Goal: Task Accomplishment & Management: Manage account settings

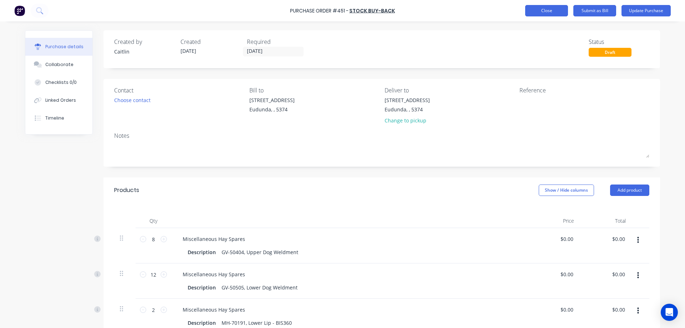
click at [546, 8] on button "Close" at bounding box center [546, 10] width 43 height 11
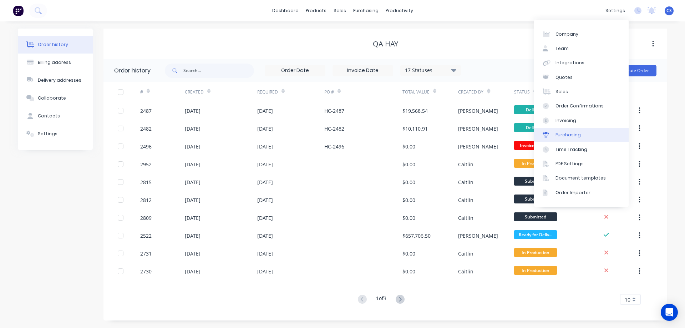
click at [602, 130] on link "Purchasing" at bounding box center [581, 135] width 95 height 14
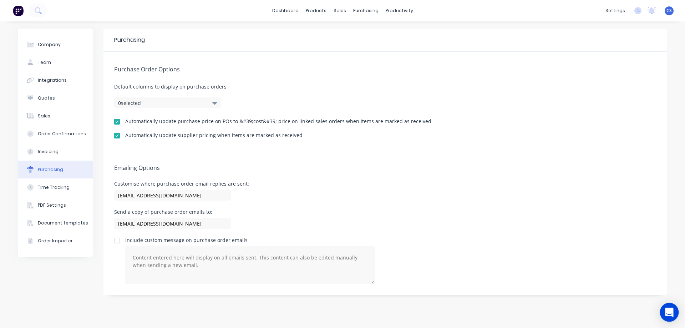
click at [666, 310] on icon "Open Intercom Messenger" at bounding box center [669, 312] width 9 height 9
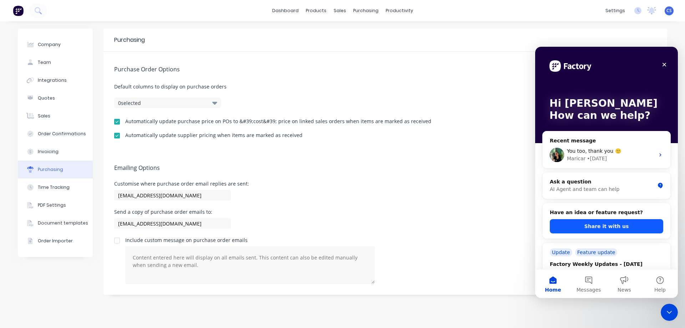
click at [594, 222] on button "Share it with us" at bounding box center [606, 226] width 113 height 14
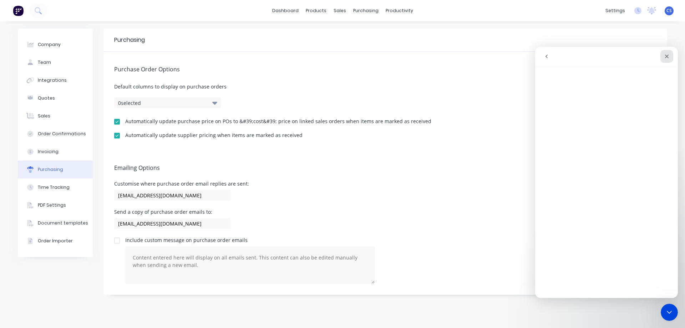
click at [670, 57] on div "Close" at bounding box center [667, 56] width 13 height 13
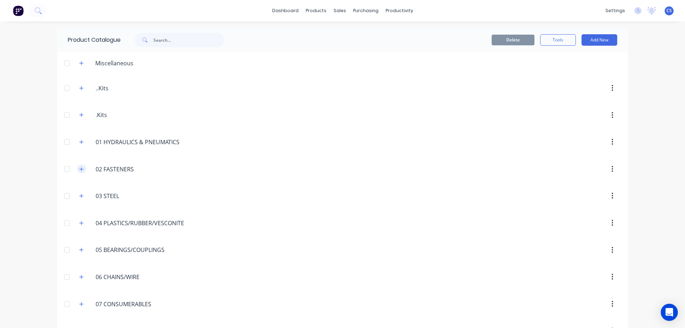
click at [80, 169] on icon "button" at bounding box center [82, 169] width 4 height 4
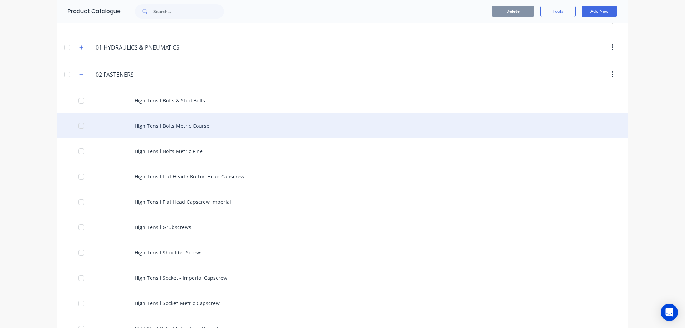
scroll to position [107, 0]
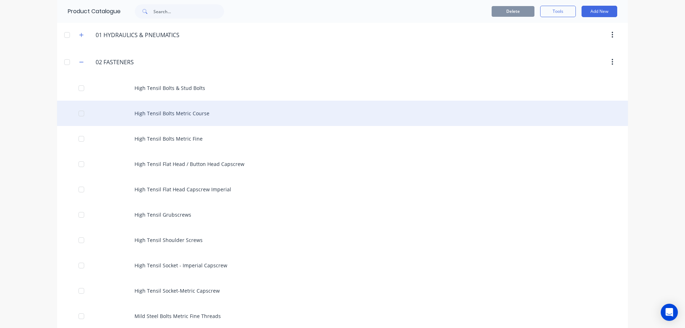
click at [245, 115] on div "High Tensil Bolts Metric Course" at bounding box center [342, 113] width 571 height 25
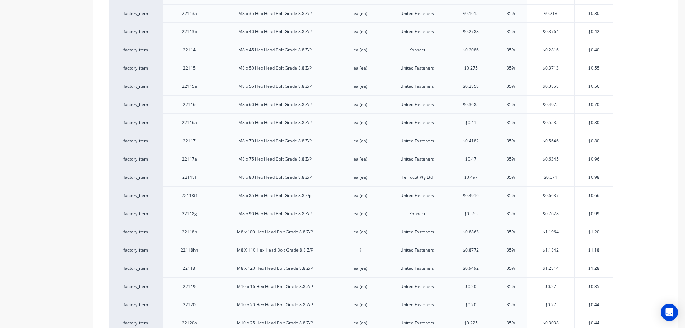
scroll to position [963, 0]
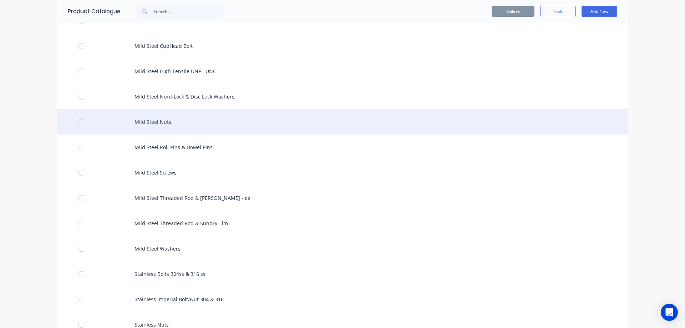
scroll to position [428, 0]
click at [196, 127] on div "Mild Steel Nuts" at bounding box center [342, 121] width 571 height 25
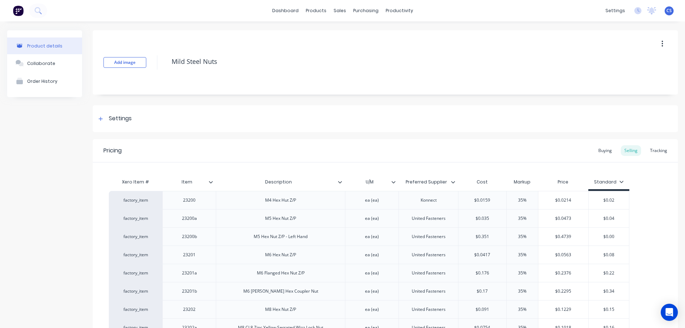
scroll to position [143, 0]
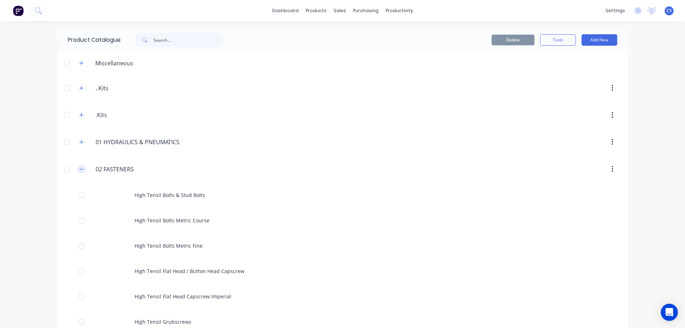
click at [81, 167] on icon "button" at bounding box center [81, 169] width 4 height 5
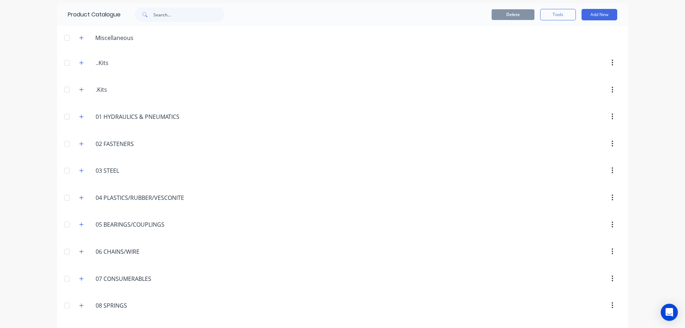
scroll to position [36, 0]
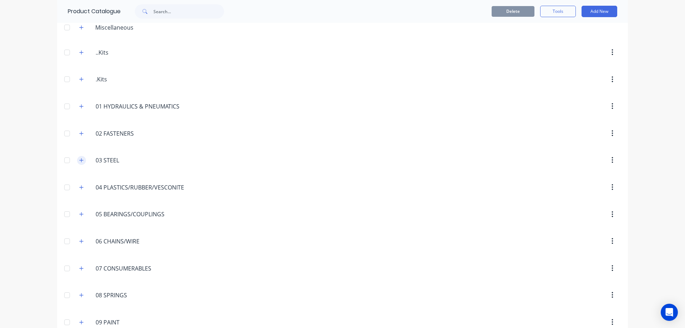
click at [77, 160] on button "button" at bounding box center [81, 160] width 9 height 9
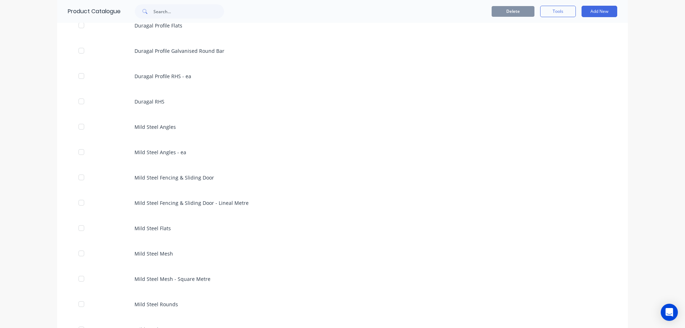
scroll to position [714, 0]
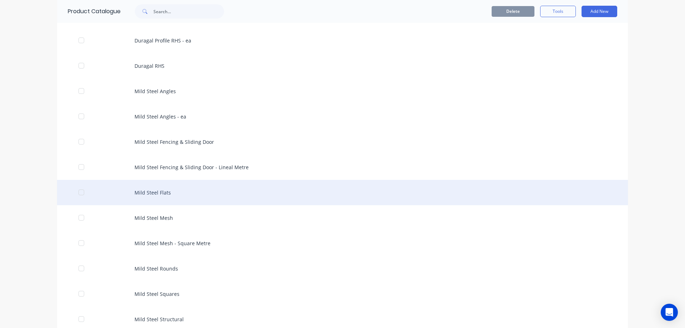
click at [192, 188] on div "Mild Steel Flats" at bounding box center [342, 192] width 571 height 25
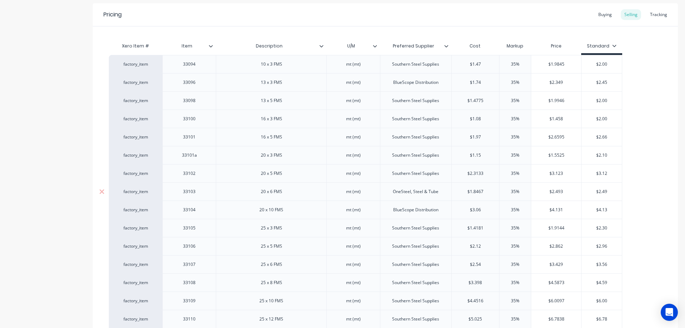
scroll to position [143, 0]
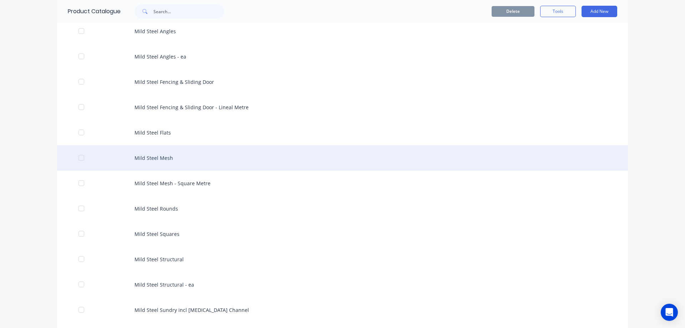
scroll to position [785, 0]
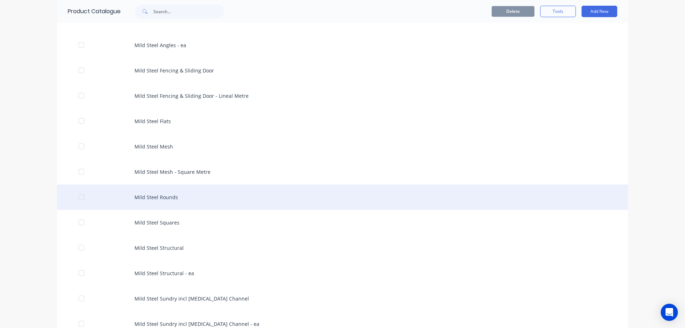
click at [213, 193] on div "Mild Steel Rounds" at bounding box center [342, 196] width 571 height 25
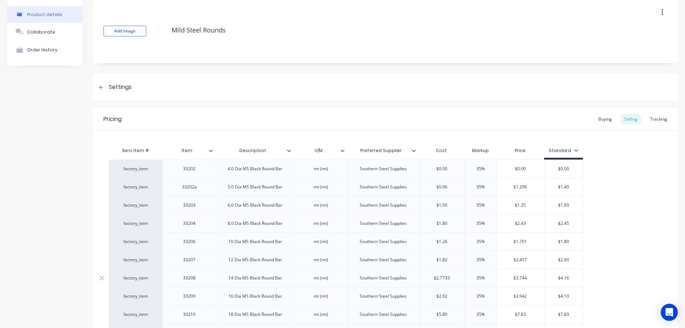
scroll to position [71, 0]
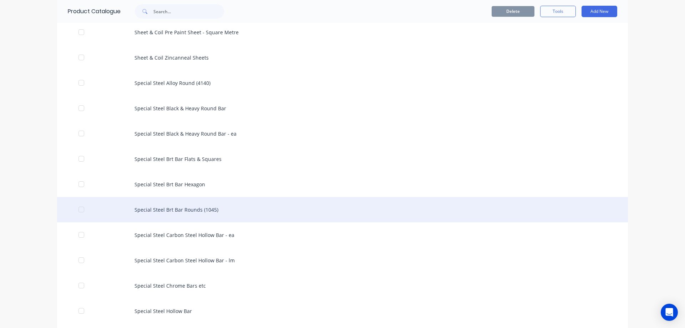
scroll to position [1356, 0]
click at [218, 220] on div "Special Steel Brt Bar Rounds (1045)" at bounding box center [342, 208] width 571 height 25
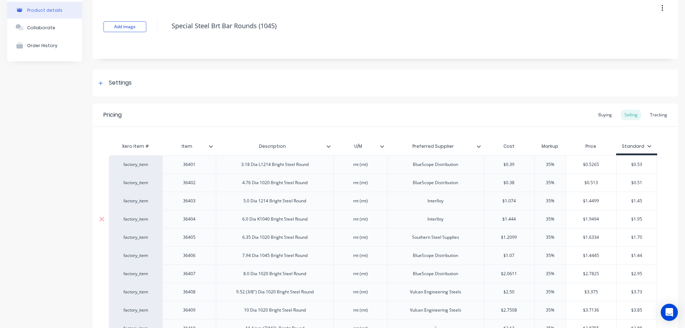
scroll to position [107, 0]
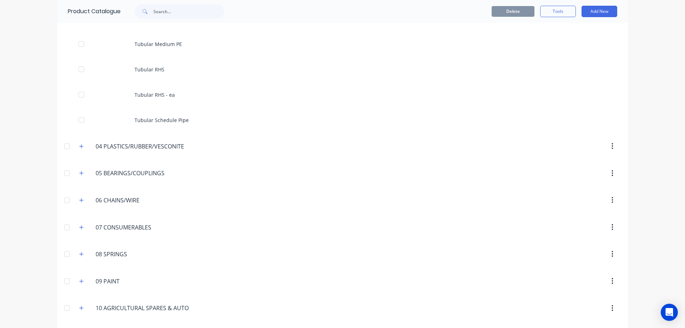
scroll to position [2391, 0]
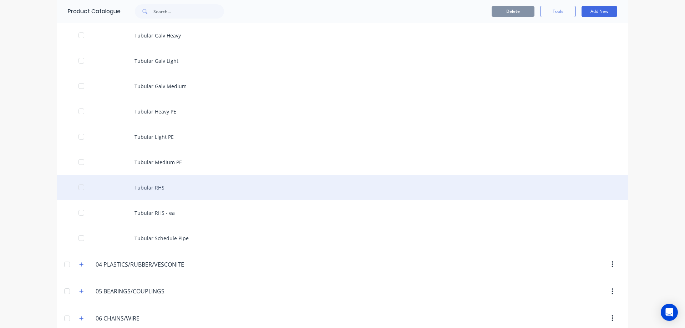
click at [193, 179] on div "Tubular RHS" at bounding box center [342, 187] width 571 height 25
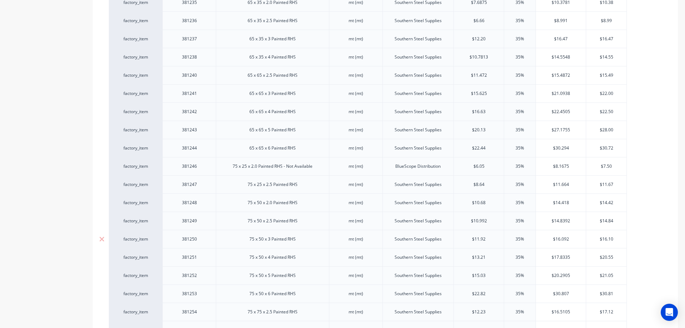
scroll to position [749, 0]
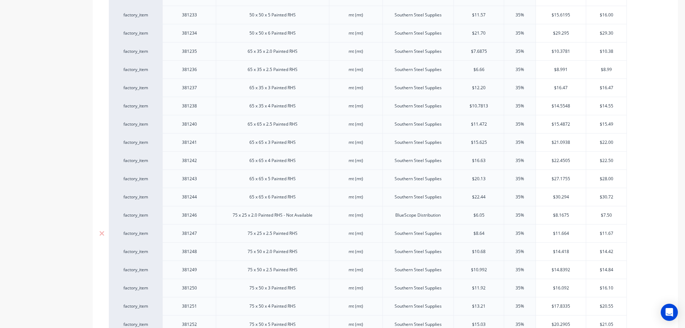
type textarea "x"
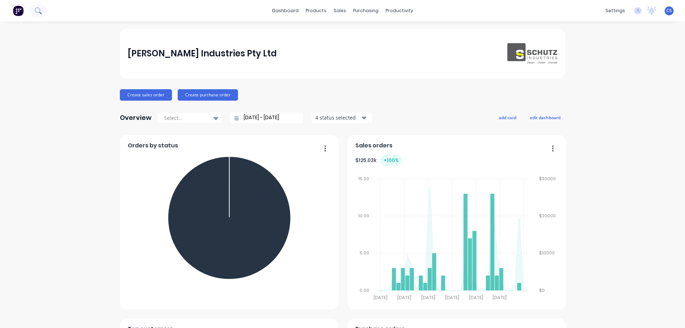
click at [35, 10] on icon at bounding box center [38, 10] width 6 height 6
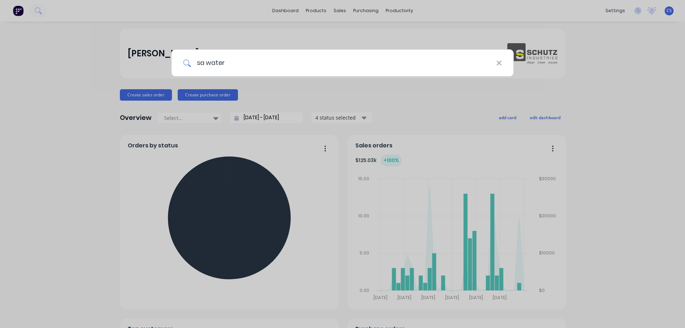
type input "sa water"
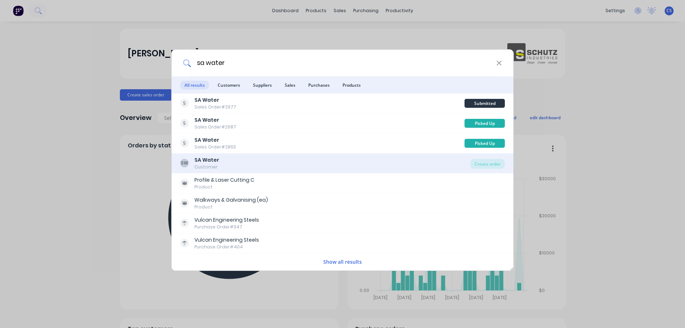
click at [255, 167] on div "SW SA Water Customer" at bounding box center [325, 163] width 290 height 14
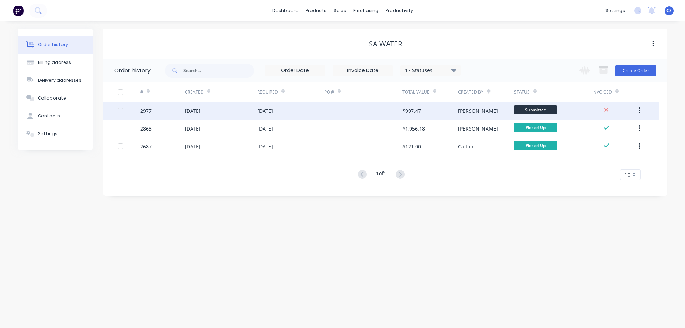
click at [334, 112] on div at bounding box center [363, 111] width 78 height 18
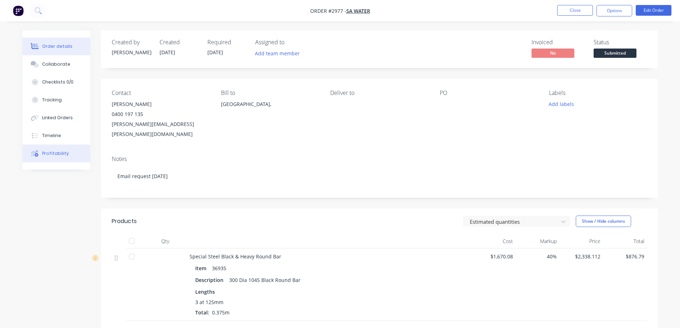
click at [59, 149] on button "Profitability" at bounding box center [56, 154] width 68 height 18
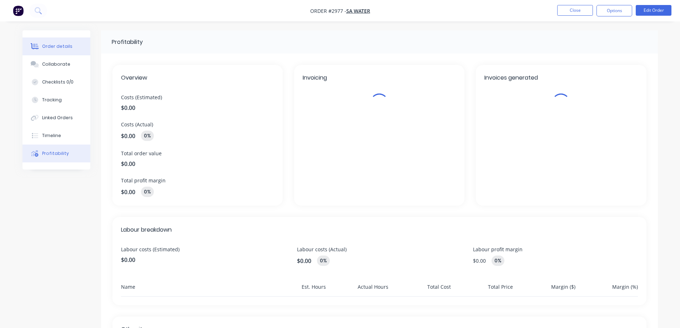
click at [49, 46] on div "Order details" at bounding box center [57, 46] width 30 height 6
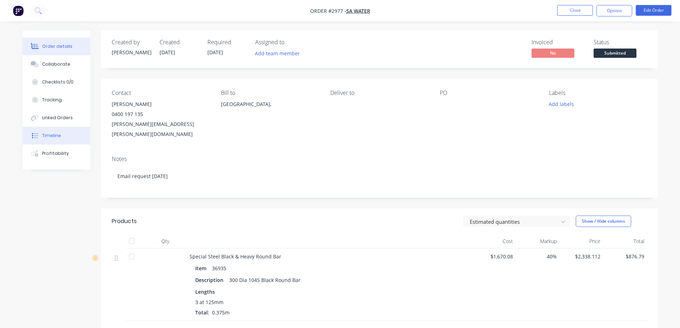
click at [64, 138] on button "Timeline" at bounding box center [56, 136] width 68 height 18
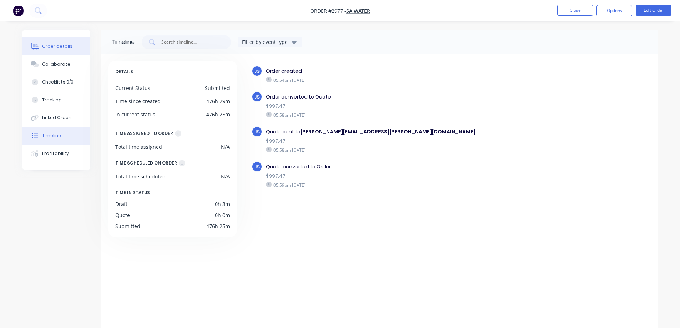
click at [59, 46] on div "Order details" at bounding box center [57, 46] width 30 height 6
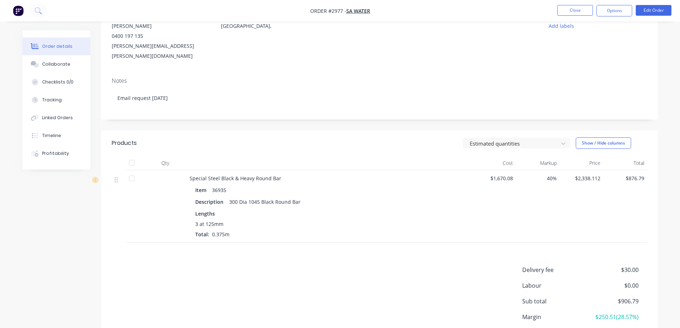
scroll to position [126, 0]
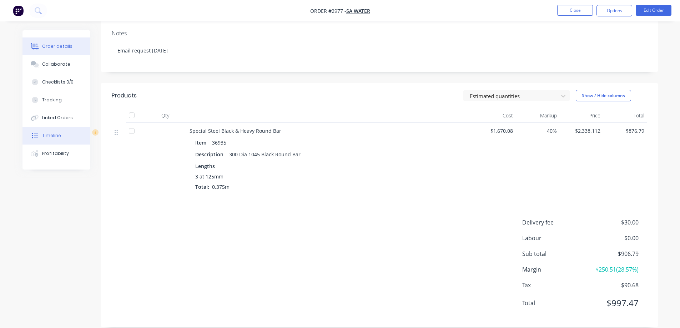
click at [71, 141] on button "Timeline" at bounding box center [56, 136] width 68 height 18
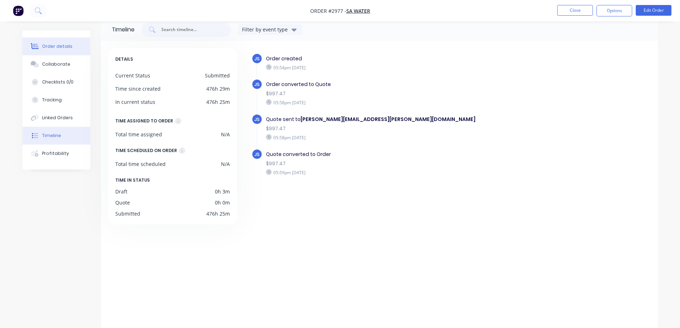
click at [59, 42] on button "Order details" at bounding box center [56, 46] width 68 height 18
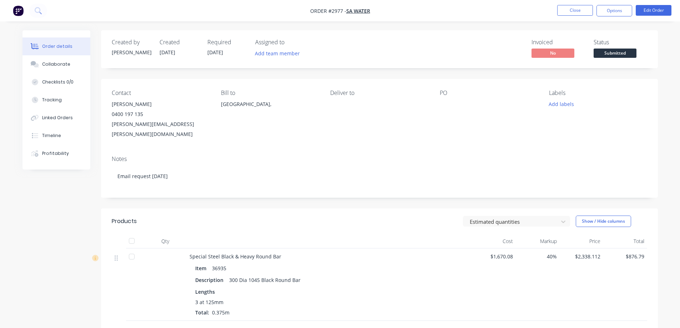
click at [618, 54] on span "Submitted" at bounding box center [614, 53] width 43 height 9
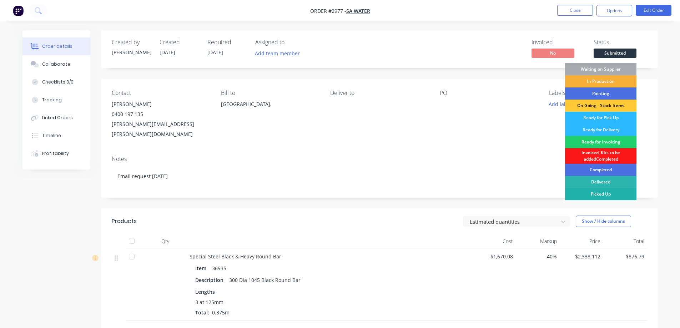
click at [604, 193] on div "Picked Up" at bounding box center [600, 194] width 71 height 12
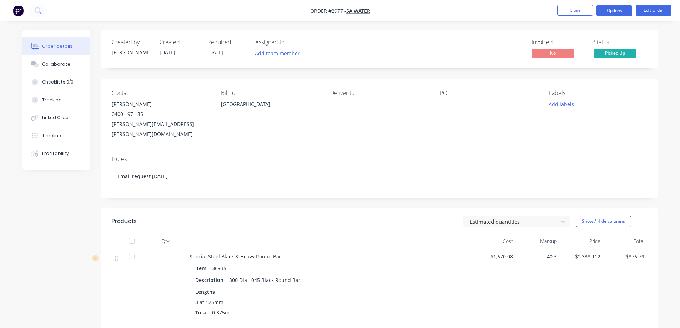
click at [611, 8] on button "Options" at bounding box center [614, 10] width 36 height 11
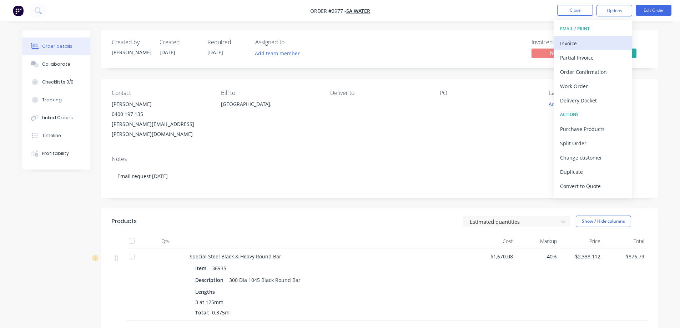
click at [598, 39] on div "Invoice" at bounding box center [593, 43] width 66 height 10
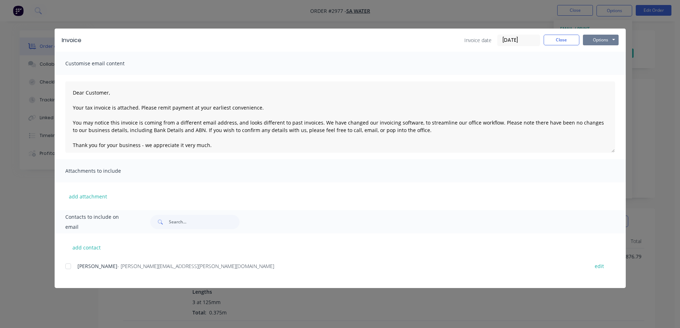
click at [597, 39] on button "Options" at bounding box center [601, 40] width 36 height 11
click at [605, 62] on button "Print" at bounding box center [606, 65] width 46 height 12
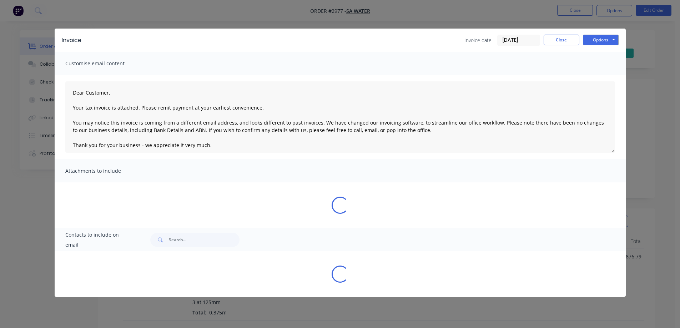
type textarea "Dear Customer, Your tax invoice is attached. Please remit payment at your earli…"
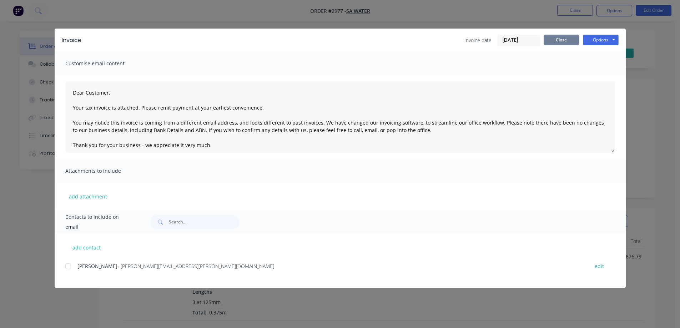
click at [557, 44] on button "Close" at bounding box center [561, 40] width 36 height 11
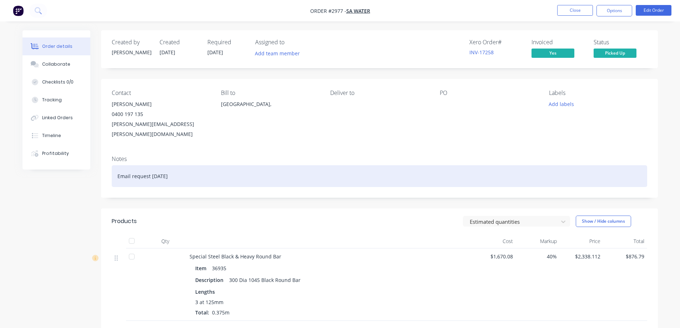
click at [184, 165] on div "Email request 23/09/25" at bounding box center [379, 176] width 535 height 22
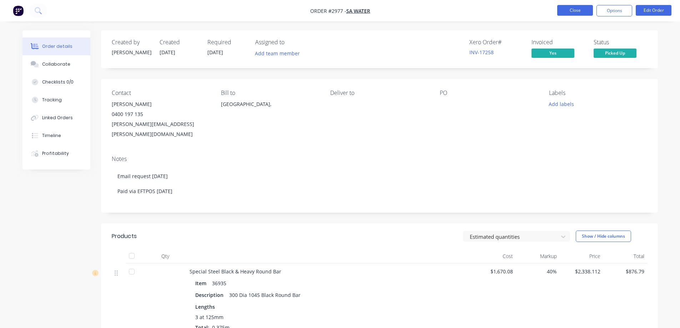
click at [567, 9] on button "Close" at bounding box center [575, 10] width 36 height 11
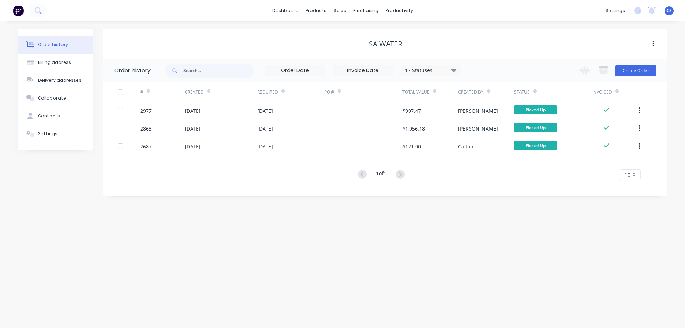
click at [17, 10] on img at bounding box center [18, 10] width 11 height 11
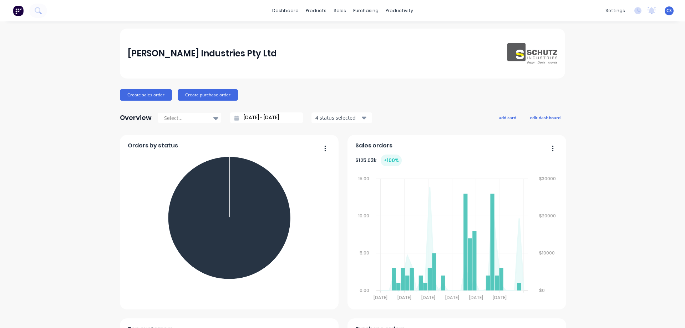
click at [611, 97] on div "Schutz Industries Pty Ltd Create sales order Create purchase order Overview Sel…" at bounding box center [342, 307] width 685 height 556
click at [36, 10] on icon at bounding box center [38, 10] width 7 height 7
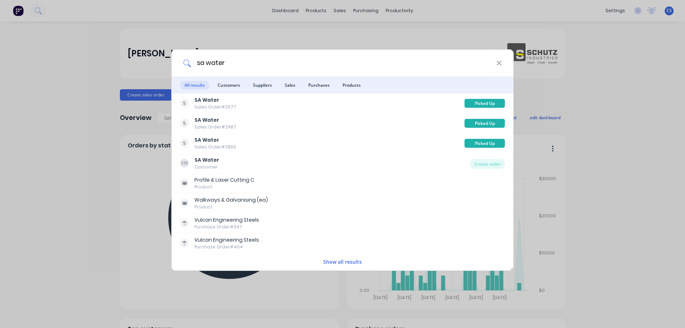
type input "sa water"
drag, startPoint x: 497, startPoint y: 67, endPoint x: 497, endPoint y: 62, distance: 5.7
click at [497, 67] on div "sa water" at bounding box center [343, 63] width 342 height 27
click at [497, 62] on icon at bounding box center [499, 63] width 6 height 8
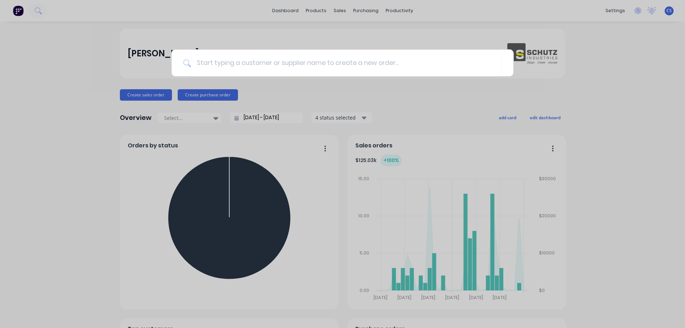
click at [607, 51] on div at bounding box center [342, 164] width 685 height 328
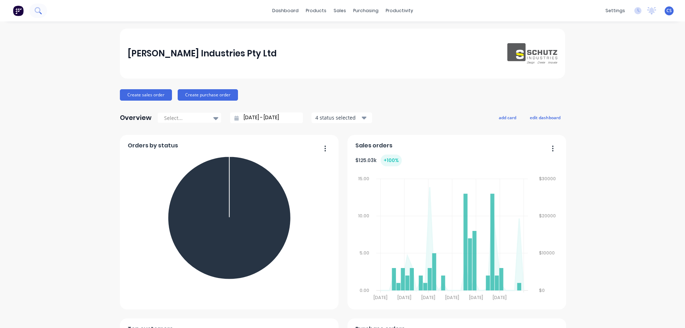
click at [36, 7] on icon at bounding box center [38, 10] width 7 height 7
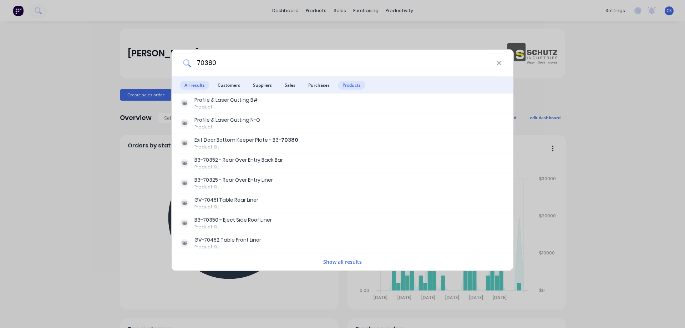
type input "70380"
click at [346, 82] on span "Products" at bounding box center [351, 85] width 27 height 9
click at [324, 261] on button "Show all results" at bounding box center [342, 262] width 43 height 8
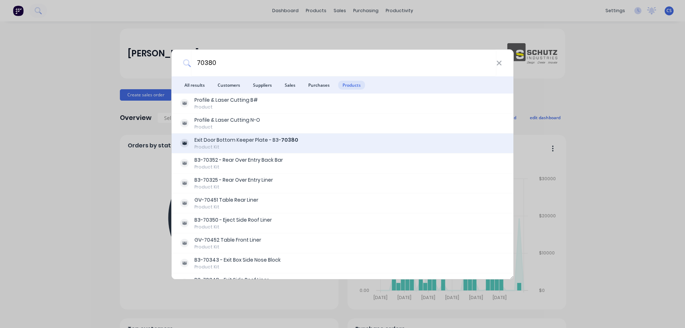
drag, startPoint x: 292, startPoint y: 141, endPoint x: 278, endPoint y: 140, distance: 14.0
click at [278, 140] on div "Exit Door Bottom Keeper Plate - B3- 70380" at bounding box center [246, 139] width 104 height 7
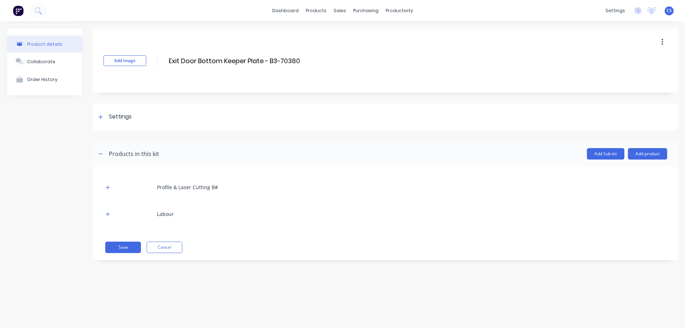
click at [102, 188] on div "Profile & Laser Cutting B# Labour Save Cancel" at bounding box center [385, 213] width 585 height 93
click at [107, 186] on icon "button" at bounding box center [108, 187] width 4 height 5
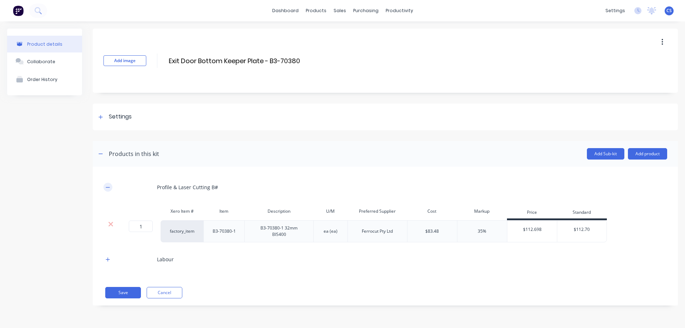
click at [107, 186] on icon "button" at bounding box center [108, 187] width 4 height 5
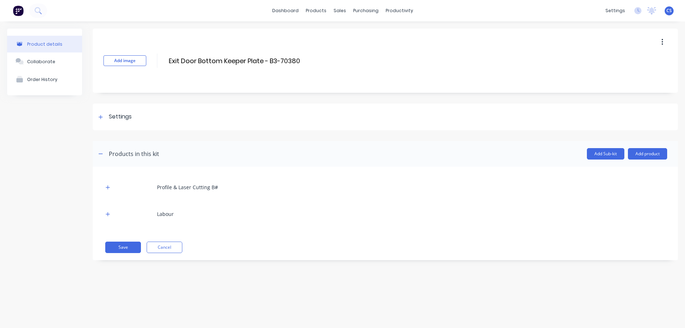
click at [20, 14] on img at bounding box center [18, 10] width 11 height 11
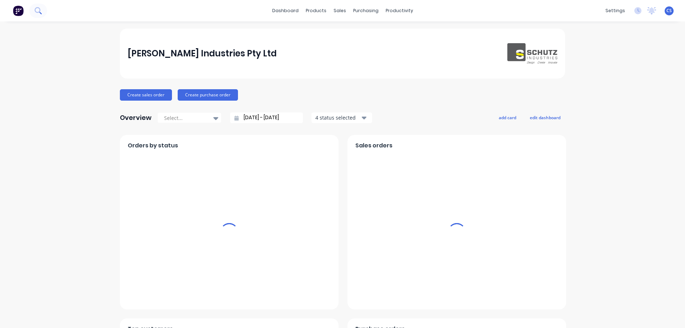
click at [38, 7] on icon at bounding box center [38, 10] width 6 height 6
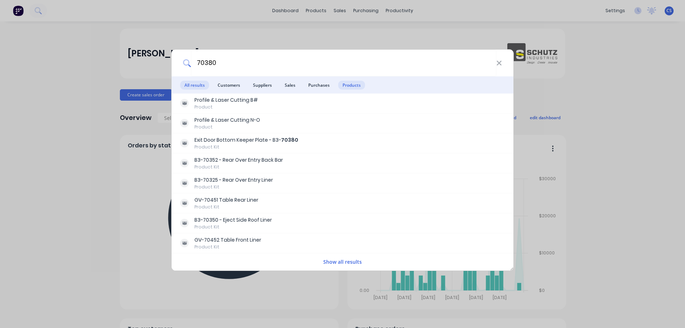
type input "70380"
click at [348, 87] on span "Products" at bounding box center [351, 85] width 27 height 9
click at [334, 264] on button "Show all results" at bounding box center [342, 262] width 43 height 8
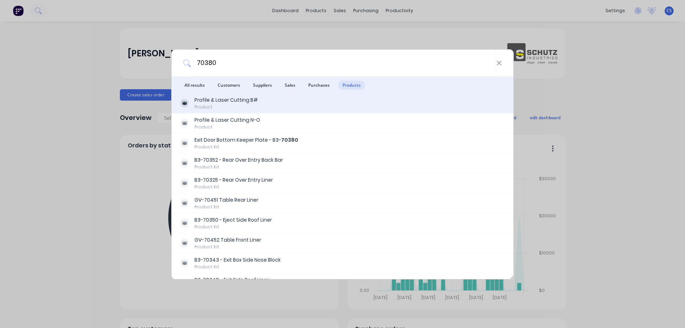
click at [265, 102] on div "Profile & Laser Cutting B# Product" at bounding box center [342, 103] width 325 height 14
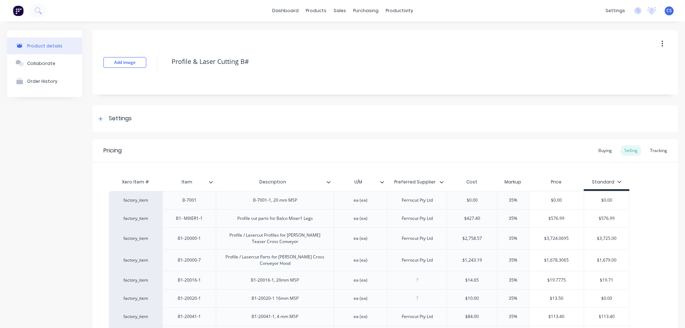
type textarea "x"
click at [17, 13] on img at bounding box center [18, 10] width 11 height 11
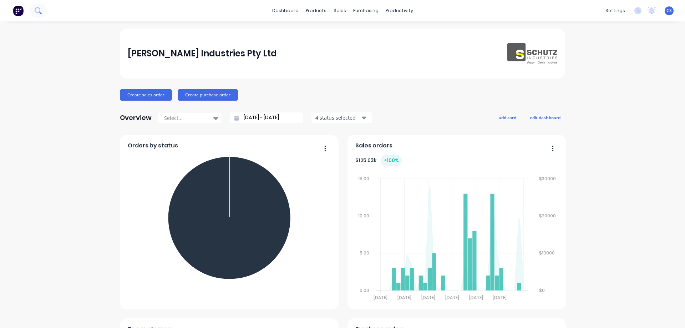
click at [38, 9] on icon at bounding box center [38, 10] width 7 height 7
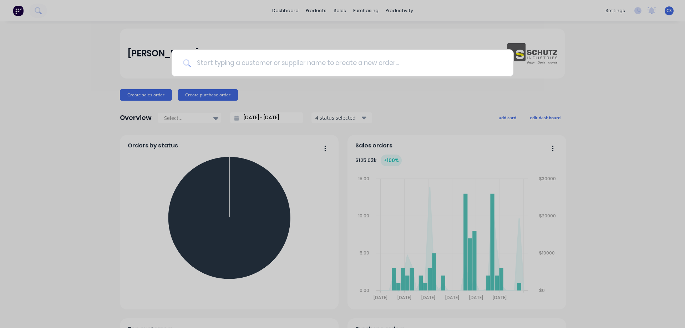
click at [214, 61] on input at bounding box center [346, 63] width 311 height 27
type input "70433"
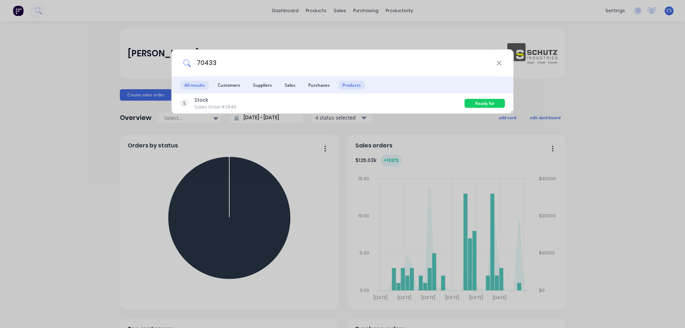
click at [355, 89] on span "Products" at bounding box center [351, 85] width 27 height 9
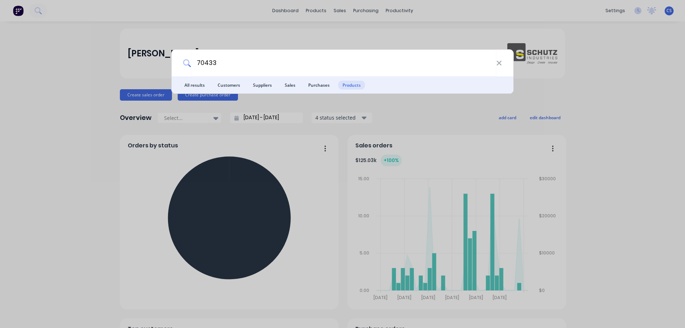
click at [313, 83] on span "Purchases" at bounding box center [319, 85] width 30 height 9
click at [498, 62] on icon at bounding box center [499, 63] width 6 height 8
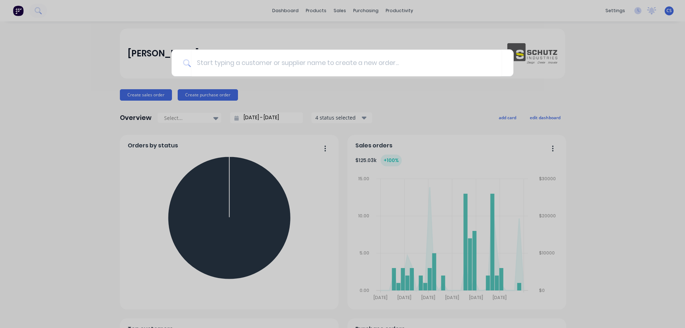
click at [602, 72] on div at bounding box center [342, 164] width 685 height 328
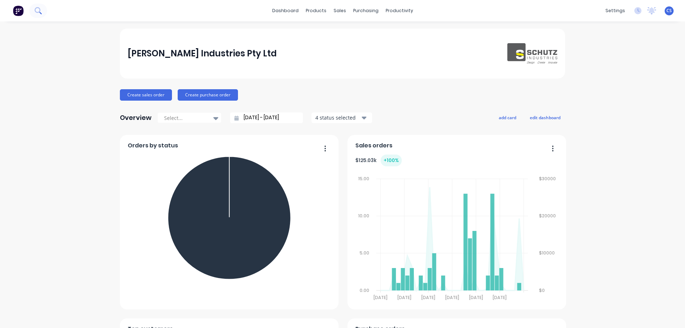
click at [41, 11] on icon at bounding box center [38, 10] width 7 height 7
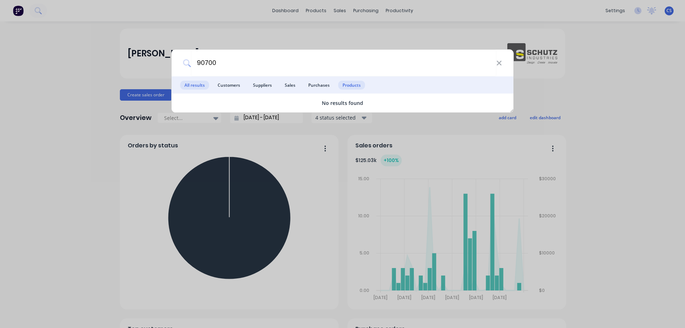
click at [350, 86] on span "Products" at bounding box center [351, 85] width 27 height 9
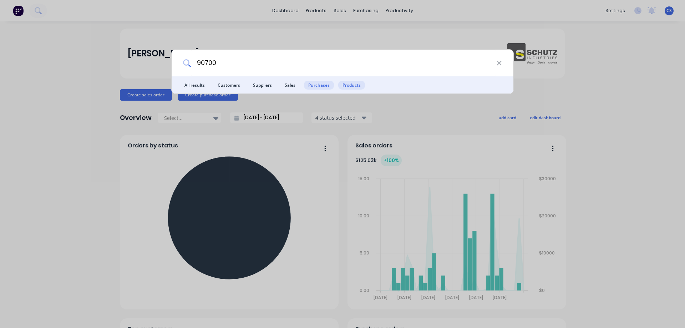
click at [318, 88] on span "Purchases" at bounding box center [319, 85] width 30 height 9
drag, startPoint x: 224, startPoint y: 61, endPoint x: 185, endPoint y: 64, distance: 39.3
click at [185, 64] on div "90700" at bounding box center [343, 63] width 342 height 27
type input "80572"
click at [345, 86] on span "Products" at bounding box center [351, 85] width 27 height 9
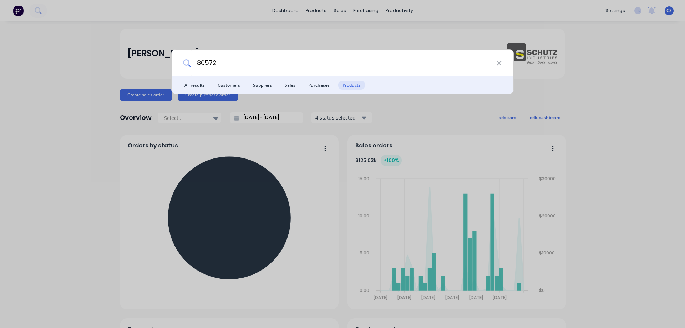
click at [316, 86] on span "Purchases" at bounding box center [319, 85] width 30 height 9
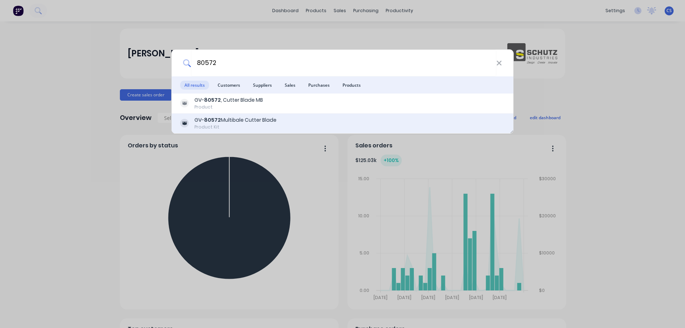
click at [272, 120] on div "GV- 80572 Multibale Cutter Blade" at bounding box center [235, 119] width 82 height 7
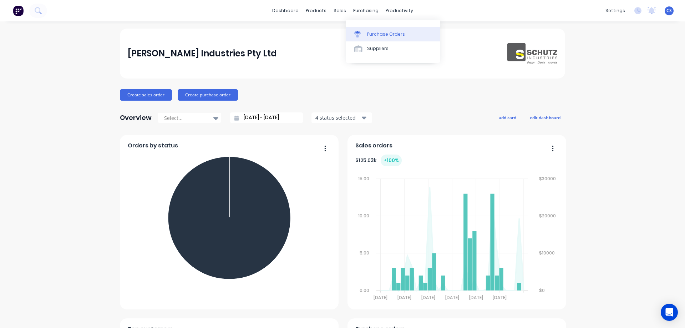
click at [367, 29] on link "Purchase Orders" at bounding box center [393, 34] width 95 height 14
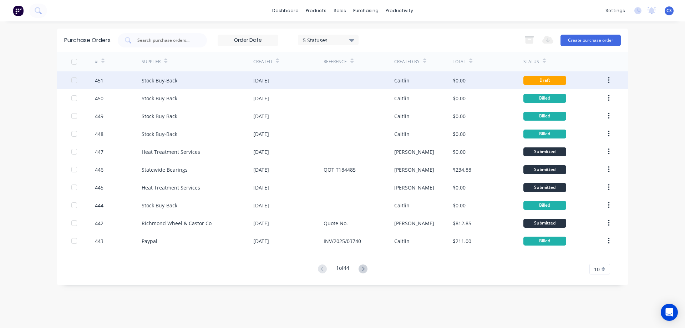
click at [352, 86] on div at bounding box center [359, 80] width 70 height 18
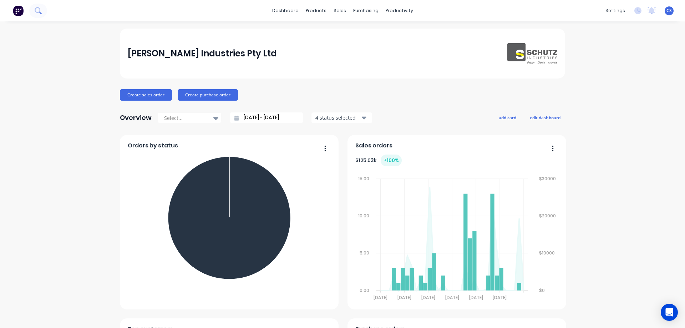
click at [40, 7] on icon at bounding box center [38, 10] width 7 height 7
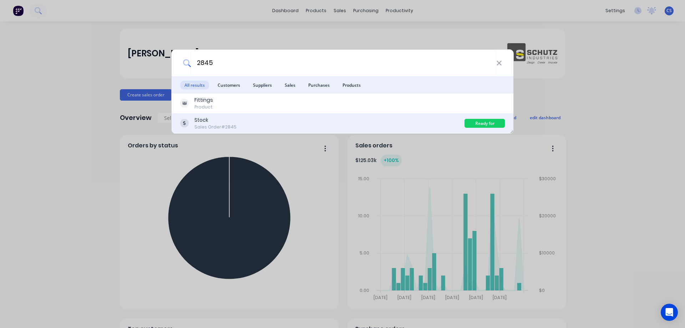
type input "2845"
click at [242, 124] on div "Stock Sales Order #2845" at bounding box center [322, 123] width 284 height 14
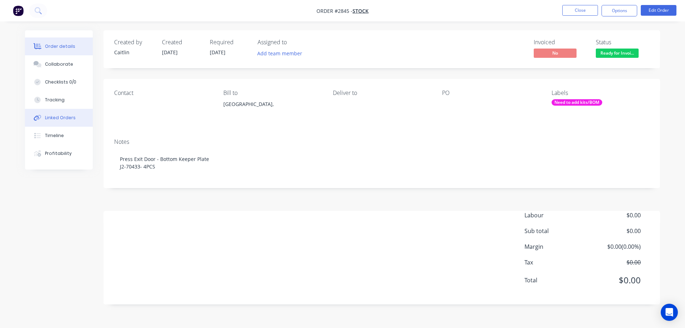
click at [65, 118] on div "Linked Orders" at bounding box center [60, 118] width 31 height 6
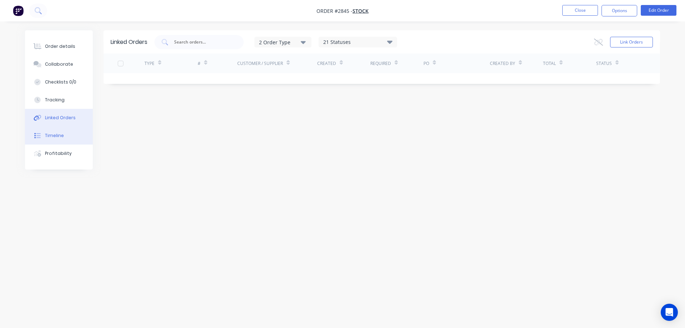
click at [69, 132] on button "Timeline" at bounding box center [59, 136] width 68 height 18
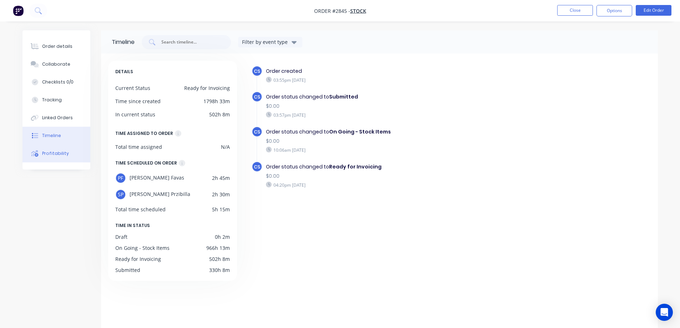
click at [75, 160] on button "Profitability" at bounding box center [56, 154] width 68 height 18
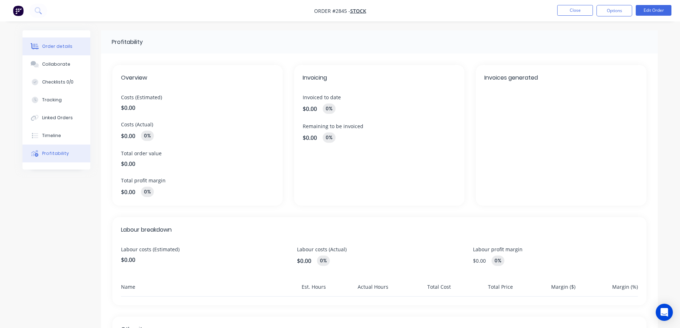
click at [71, 46] on button "Order details" at bounding box center [56, 46] width 68 height 18
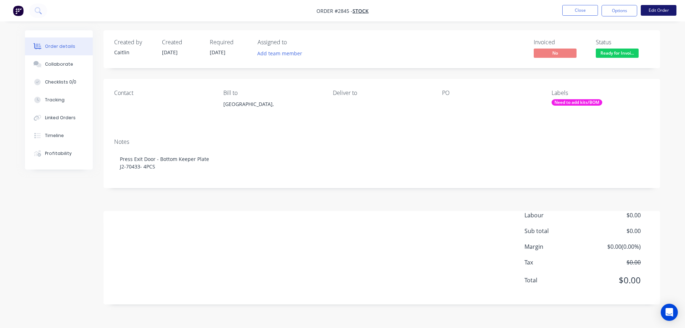
click at [663, 9] on button "Edit Order" at bounding box center [659, 10] width 36 height 11
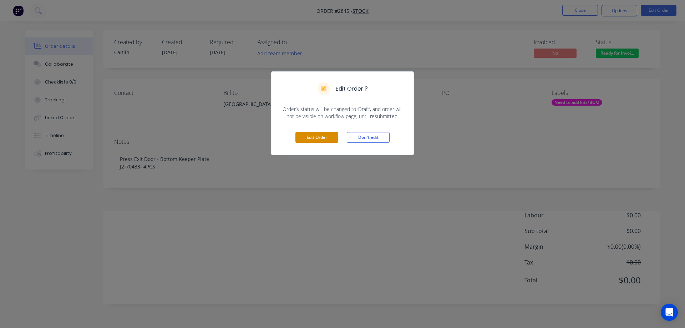
click at [330, 138] on button "Edit Order" at bounding box center [316, 137] width 43 height 11
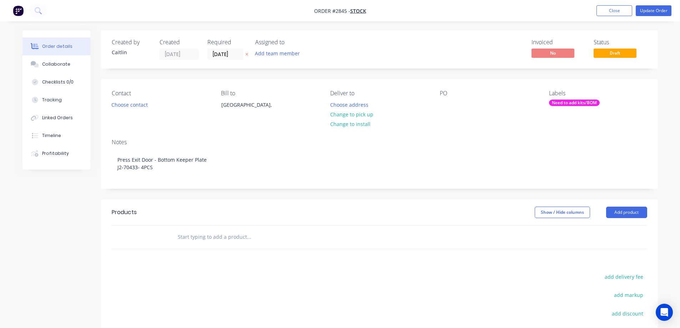
click at [205, 237] on input "text" at bounding box center [248, 237] width 143 height 14
type input "j"
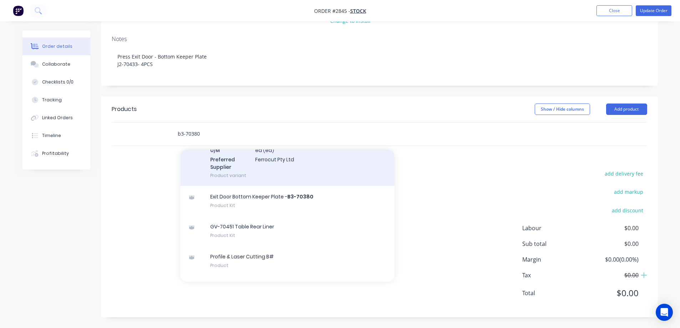
scroll to position [71, 0]
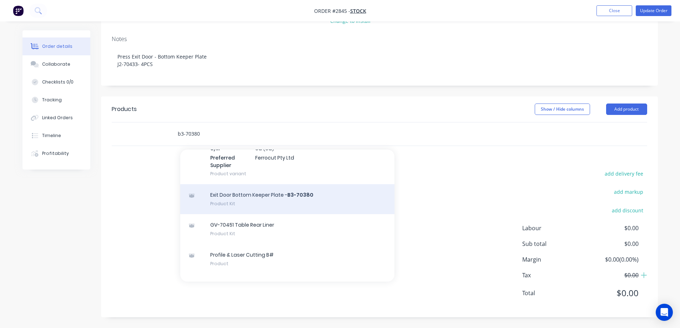
type input "b3-70380"
click at [324, 201] on div "Exit Door Bottom Keeper Plate - B3-70380 Product Kit" at bounding box center [287, 199] width 214 height 30
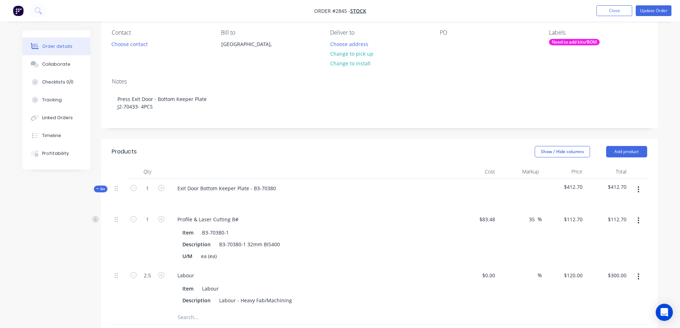
scroll to position [0, 0]
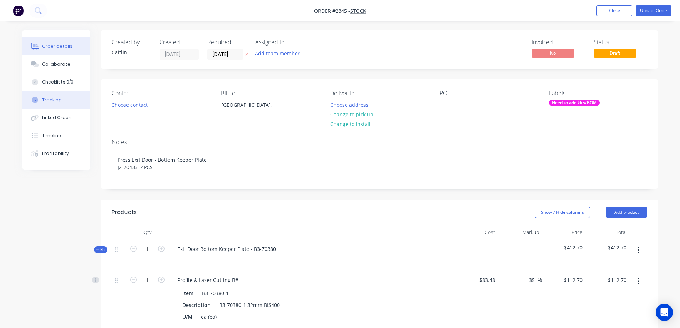
click at [59, 103] on button "Tracking" at bounding box center [56, 100] width 68 height 18
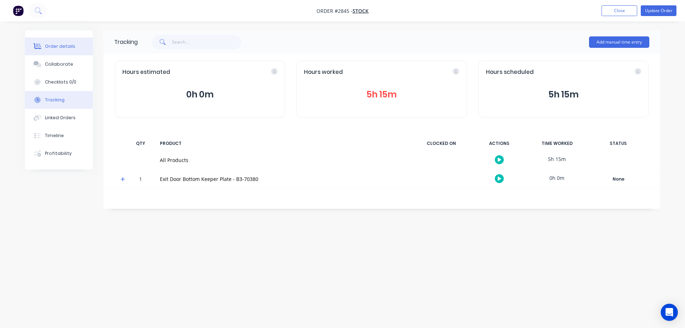
click at [58, 41] on button "Order details" at bounding box center [59, 46] width 68 height 18
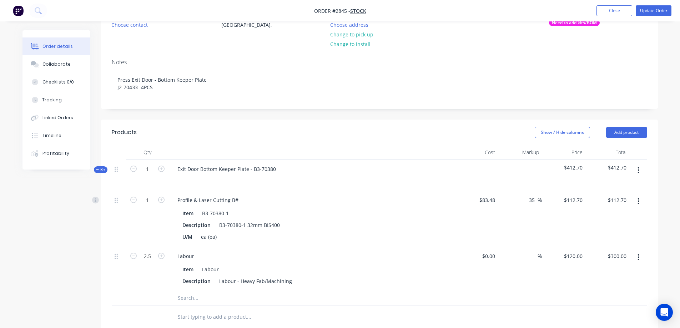
scroll to position [107, 0]
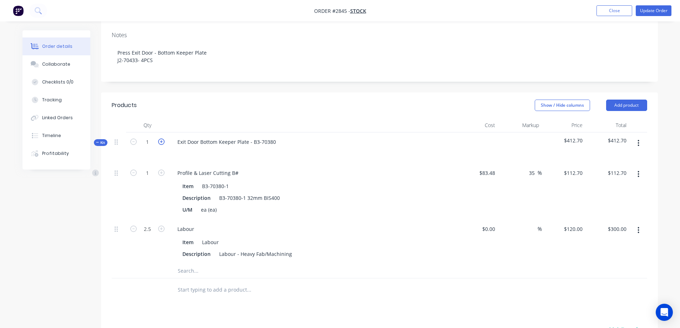
click at [164, 143] on icon "button" at bounding box center [161, 141] width 6 height 6
type input "2"
type input "$225.40"
type input "5"
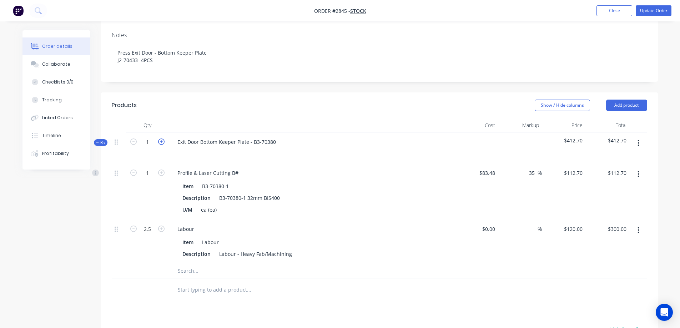
type input "$600.00"
click at [164, 143] on icon "button" at bounding box center [161, 141] width 6 height 6
type input "3"
type input "$338.10"
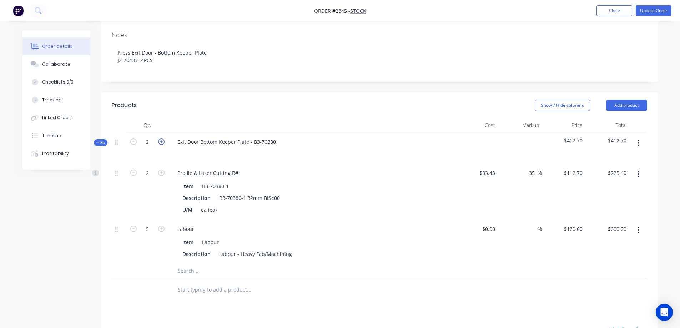
type input "7.5"
type input "$900.00"
click at [164, 143] on icon "button" at bounding box center [161, 141] width 6 height 6
type input "4"
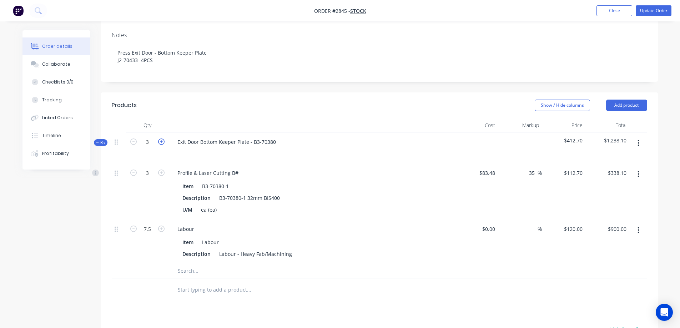
type input "$450.80"
type input "10"
type input "$1,200.00"
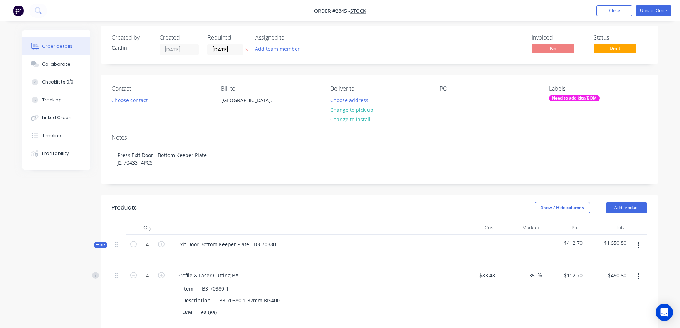
scroll to position [0, 0]
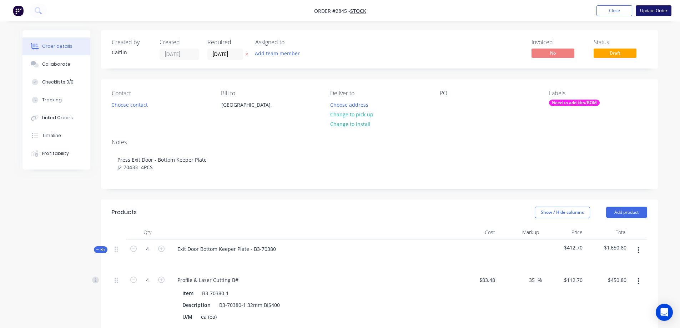
click at [649, 9] on button "Update Order" at bounding box center [654, 10] width 36 height 11
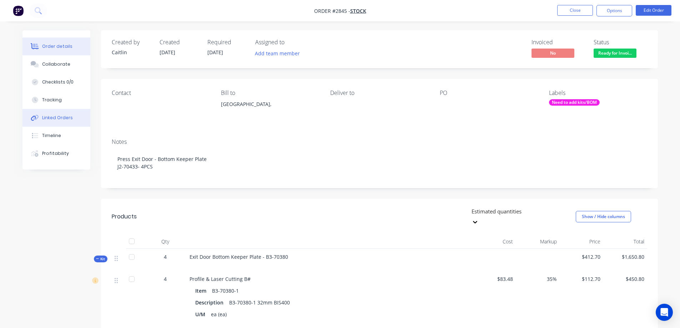
click at [61, 120] on div "Linked Orders" at bounding box center [57, 118] width 31 height 6
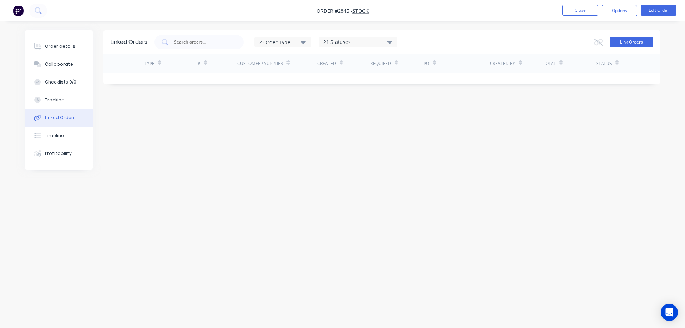
click at [624, 41] on button "Link Orders" at bounding box center [631, 42] width 43 height 11
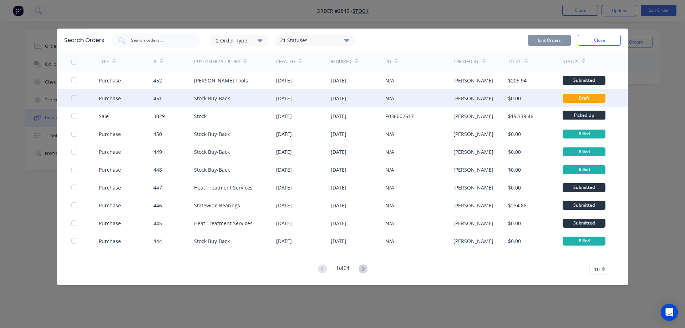
click at [75, 99] on div at bounding box center [74, 98] width 14 height 14
click at [538, 40] on button "Link Orders" at bounding box center [549, 40] width 43 height 11
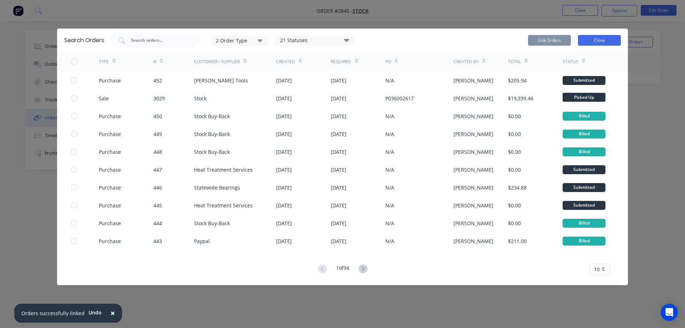
click at [603, 41] on button "Close" at bounding box center [599, 40] width 43 height 11
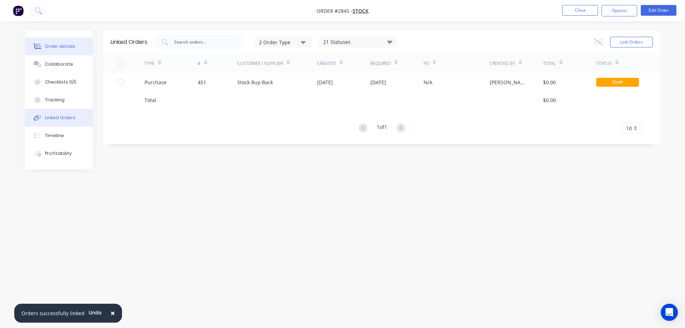
click at [66, 54] on button "Order details" at bounding box center [59, 46] width 68 height 18
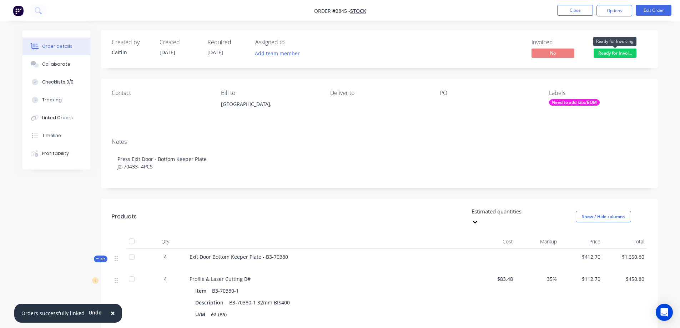
click at [616, 51] on span "Ready for Invoi..." at bounding box center [614, 53] width 43 height 9
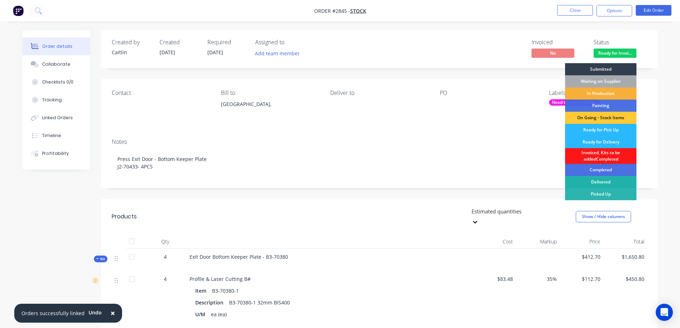
click at [604, 183] on div "Delivered" at bounding box center [600, 182] width 71 height 12
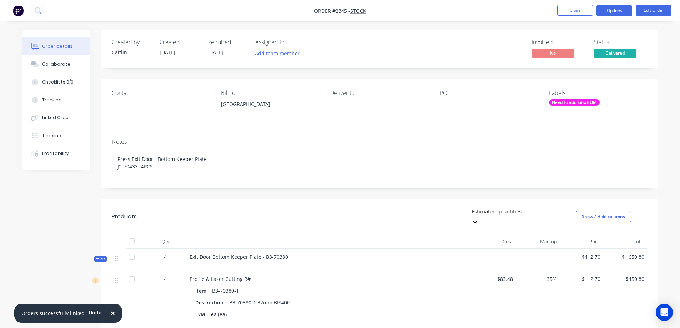
click at [618, 14] on button "Options" at bounding box center [614, 10] width 36 height 11
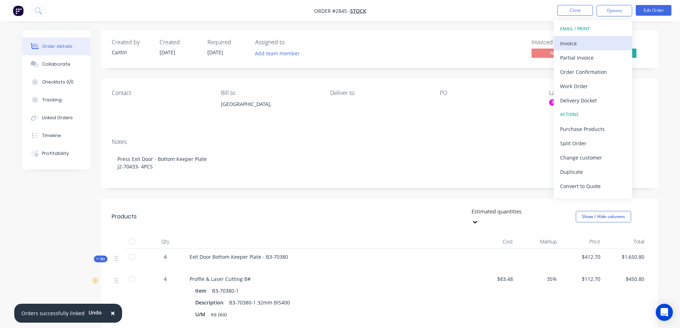
click at [609, 49] on button "Invoice" at bounding box center [592, 43] width 79 height 14
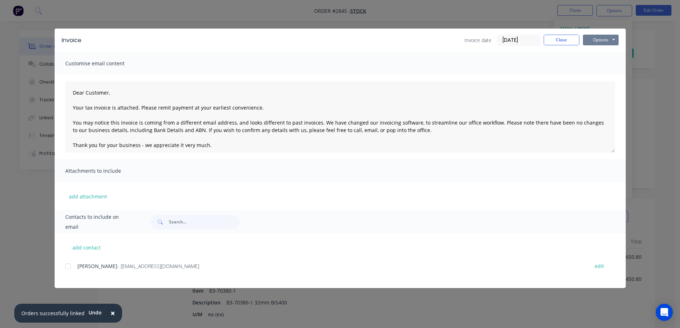
click at [606, 39] on button "Options" at bounding box center [601, 40] width 36 height 11
click at [606, 61] on button "Print" at bounding box center [606, 65] width 46 height 12
click at [574, 36] on button "Close" at bounding box center [561, 40] width 36 height 11
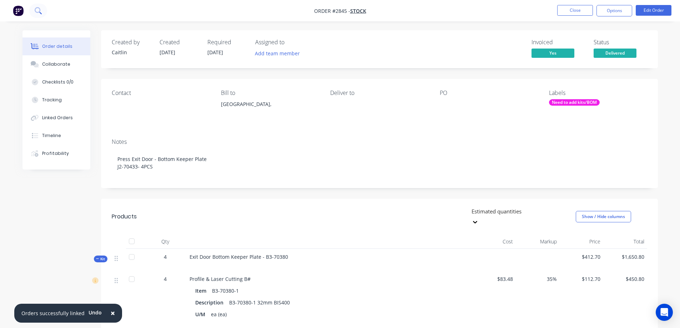
click at [42, 9] on button at bounding box center [38, 11] width 18 height 14
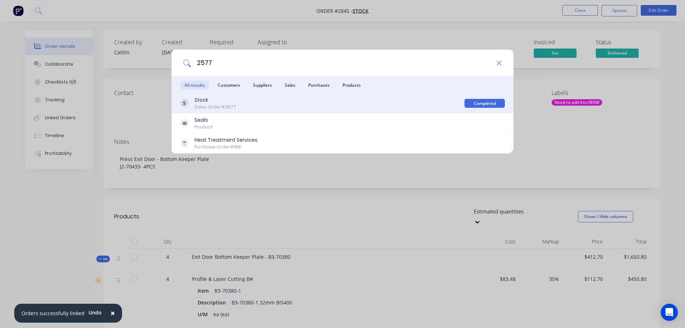
type input "2577"
click at [271, 102] on div "Stock Sales Order #2577" at bounding box center [322, 103] width 284 height 14
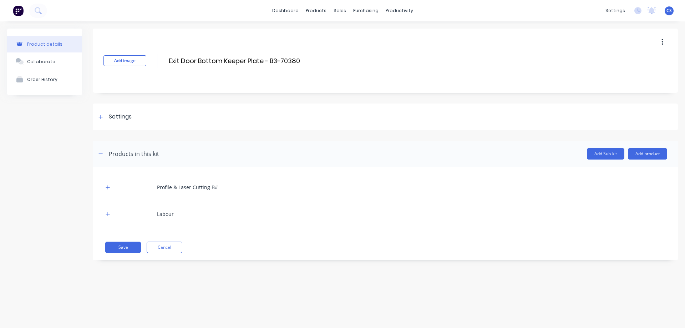
click at [108, 215] on icon "button" at bounding box center [108, 214] width 4 height 5
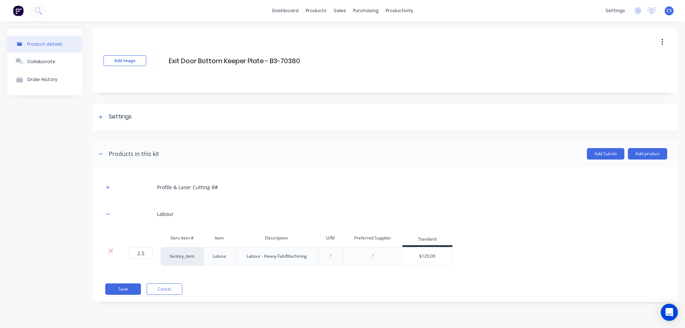
click at [108, 215] on icon "button" at bounding box center [108, 214] width 4 height 5
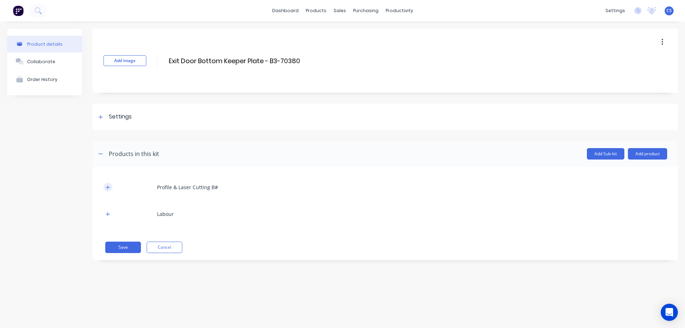
click at [108, 186] on icon "button" at bounding box center [108, 187] width 4 height 4
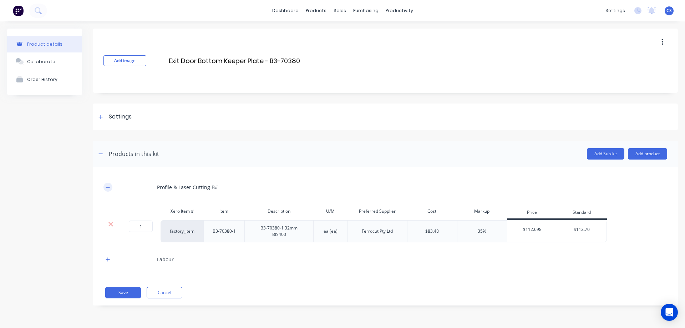
click at [108, 186] on icon "button" at bounding box center [108, 187] width 4 height 5
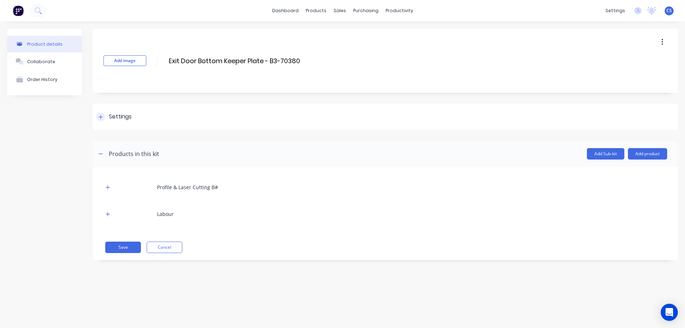
click at [105, 120] on div "Settings" at bounding box center [113, 116] width 35 height 9
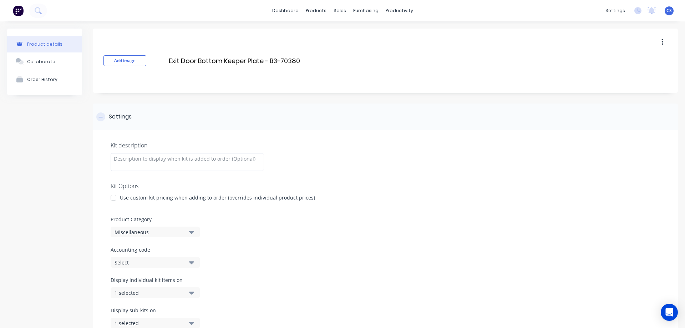
click at [105, 120] on div "Settings" at bounding box center [113, 116] width 35 height 9
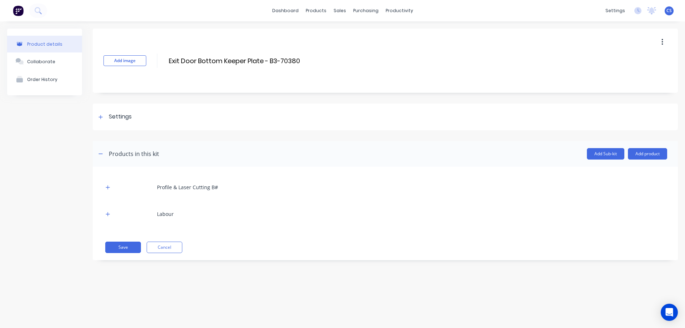
click at [667, 42] on button "button" at bounding box center [662, 42] width 17 height 13
click at [112, 118] on div "Settings" at bounding box center [120, 116] width 23 height 9
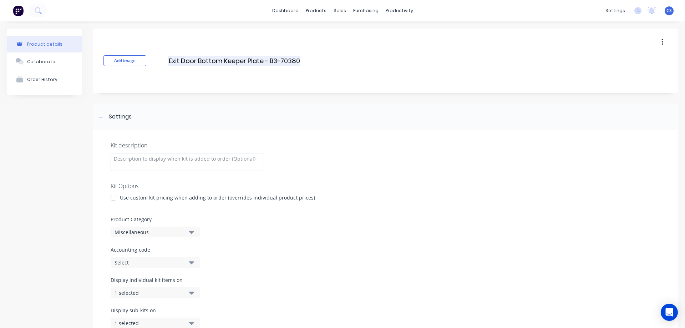
drag, startPoint x: 298, startPoint y: 60, endPoint x: 168, endPoint y: 64, distance: 129.9
click at [168, 64] on input "Exit Door Bottom Keeper Plate - B3-70380" at bounding box center [234, 61] width 132 height 10
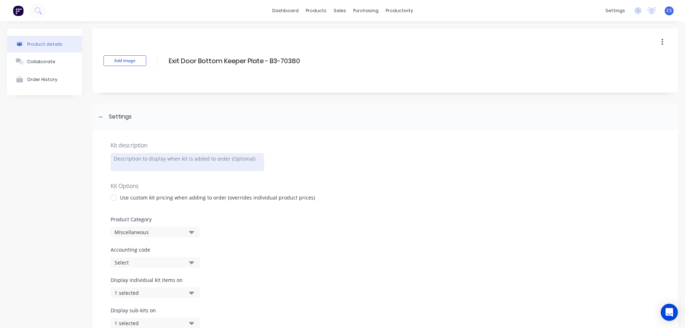
click at [145, 161] on div at bounding box center [187, 162] width 153 height 18
paste div
click at [169, 61] on input "Exit Door Bottom Keeper Plate - B3-70380" at bounding box center [234, 61] width 132 height 10
type input "B3-70380 - Exit Door Bottom Keeper Plate"
click at [219, 157] on div "Exit Door Bottom Keeper Plate - B3-70380" at bounding box center [187, 162] width 153 height 18
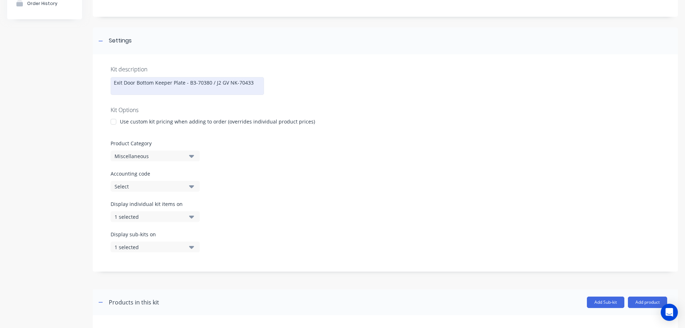
scroll to position [174, 0]
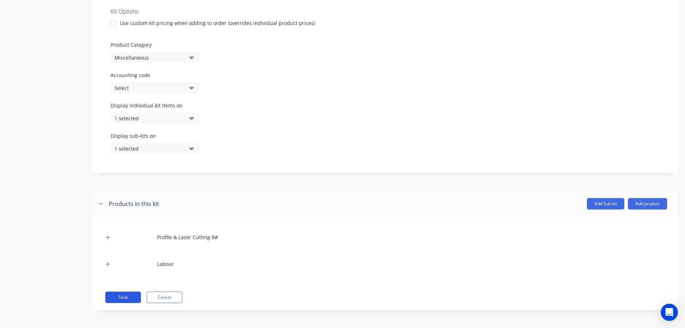
click at [117, 297] on button "Save" at bounding box center [123, 297] width 36 height 11
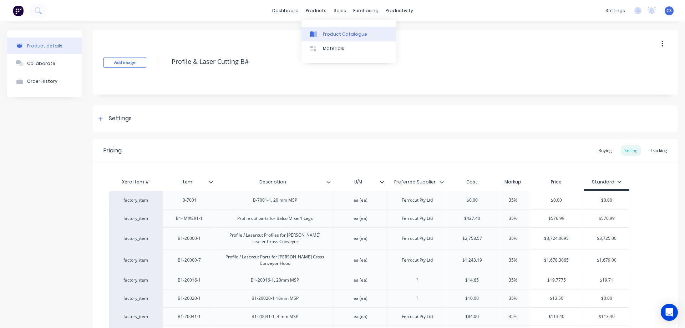
click at [328, 37] on div "Product Catalogue" at bounding box center [345, 34] width 44 height 6
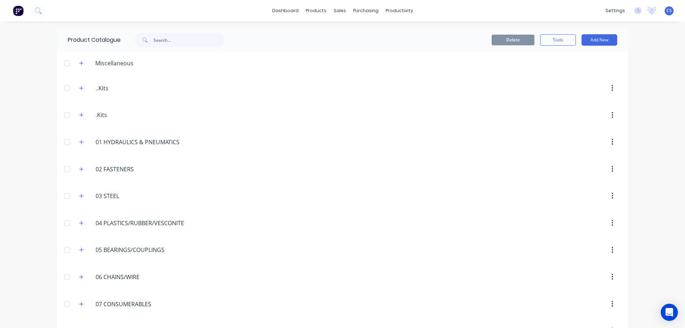
scroll to position [374, 0]
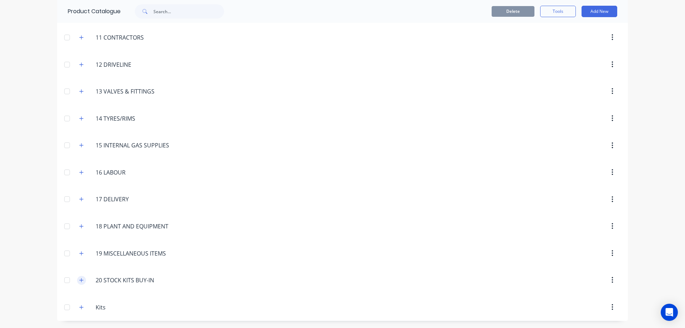
click at [80, 278] on icon "button" at bounding box center [82, 280] width 4 height 4
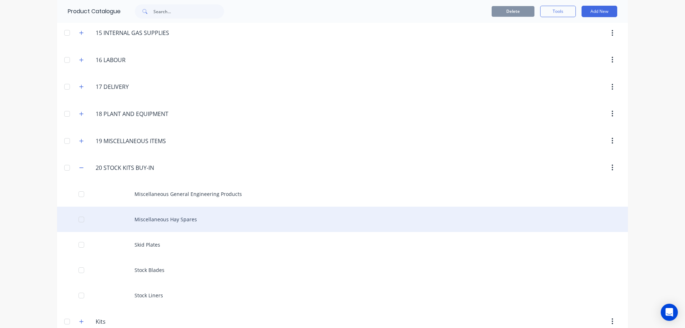
scroll to position [501, 0]
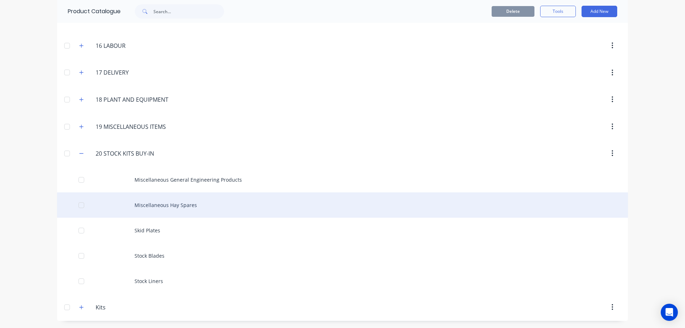
click at [252, 210] on div "Miscellaneous Hay Spares" at bounding box center [342, 204] width 571 height 25
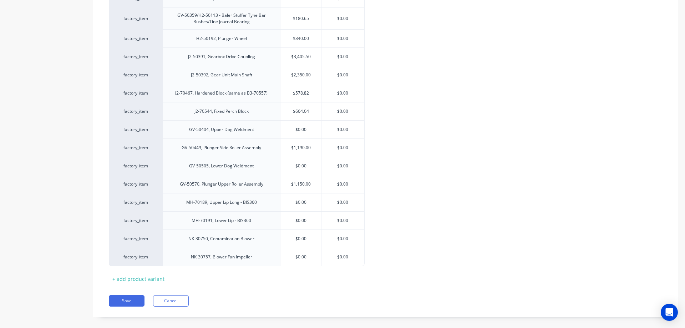
scroll to position [211, 0]
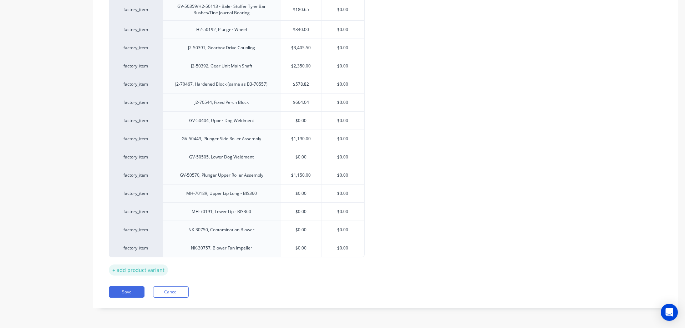
click at [133, 269] on div "+ add product variant" at bounding box center [138, 269] width 59 height 11
type textarea "x"
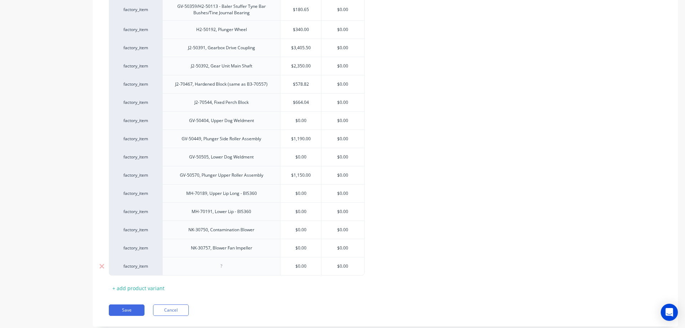
click at [216, 269] on div at bounding box center [222, 266] width 36 height 9
type textarea "x"
drag, startPoint x: 307, startPoint y: 270, endPoint x: 294, endPoint y: 270, distance: 12.5
click at [294, 270] on input "$0.00" at bounding box center [300, 268] width 41 height 6
type input "5"
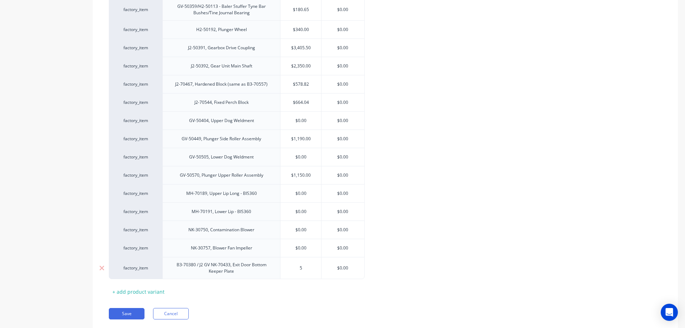
type textarea "x"
type input "580"
type textarea "x"
type input "580"
click at [412, 257] on div "factory_item GV-70544, Fixed Perch Block $664.04 $0.00 factory_item GV-50359/H2…" at bounding box center [385, 129] width 553 height 299
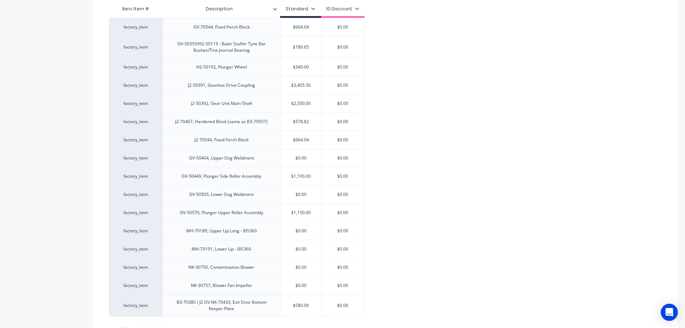
scroll to position [175, 0]
drag, startPoint x: 268, startPoint y: 307, endPoint x: 268, endPoint y: 279, distance: 27.8
click at [268, 279] on div "factory_item GV-70544, Fixed Perch Block $664.04 $0.00 factory_item GV-50359/H2…" at bounding box center [385, 165] width 553 height 299
drag, startPoint x: 274, startPoint y: 302, endPoint x: 269, endPoint y: 34, distance: 267.3
click at [269, 34] on div "factory_item GV-70544, Fixed Perch Block $664.04 $0.00 factory_item GV-50359/H2…" at bounding box center [385, 165] width 553 height 299
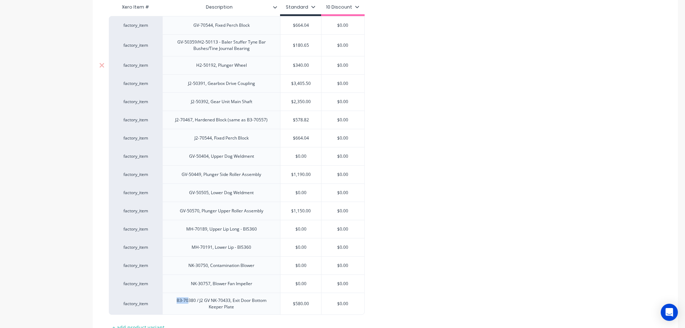
drag, startPoint x: 167, startPoint y: 298, endPoint x: 187, endPoint y: 56, distance: 242.1
click at [187, 56] on div "factory_item GV-70544, Fixed Perch Block $664.04 $0.00 factory_item GV-50359/H2…" at bounding box center [385, 165] width 553 height 299
click at [252, 312] on div "B3-70380 / J2 GV NK-70433, Exit Door Bottom Keeper Plate" at bounding box center [221, 304] width 118 height 22
click at [236, 308] on div "B3-70380 / J2 GV NK-70433, Exit Door Bottom Keeper Plate" at bounding box center [222, 304] width 112 height 16
drag, startPoint x: 167, startPoint y: 298, endPoint x: 173, endPoint y: 246, distance: 52.8
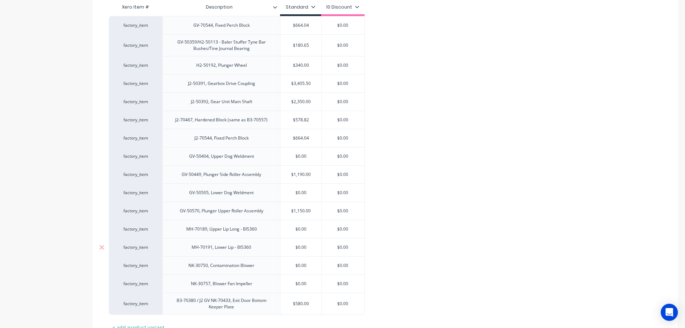
click at [173, 246] on div "factory_item GV-70544, Fixed Perch Block $664.04 $0.00 factory_item GV-50359/H2…" at bounding box center [385, 165] width 553 height 299
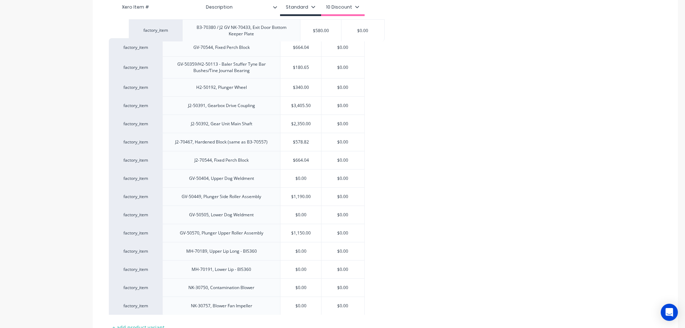
drag, startPoint x: 158, startPoint y: 299, endPoint x: 179, endPoint y: 23, distance: 277.3
click at [179, 23] on div "factory_item GV-70544, Fixed Perch Block $664.04 $0.00 factory_item GV-50359/H2…" at bounding box center [385, 165] width 553 height 299
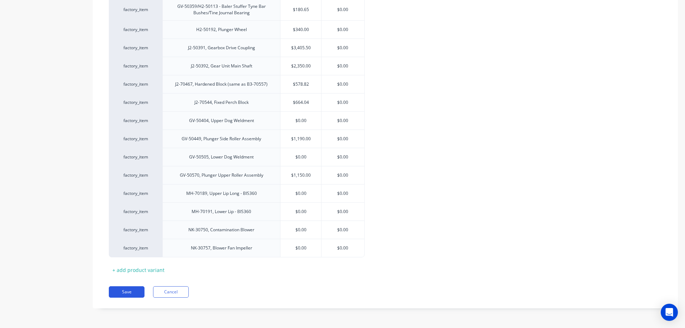
click at [132, 287] on button "Save" at bounding box center [127, 291] width 36 height 11
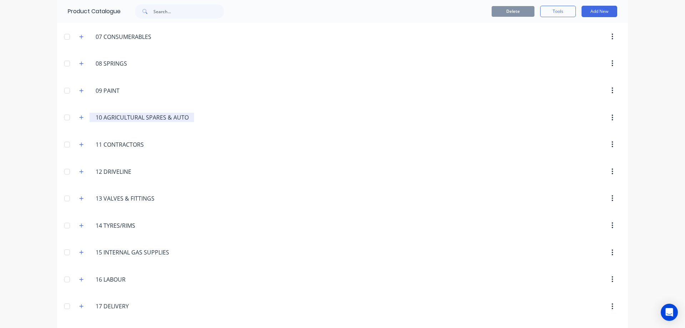
scroll to position [501, 0]
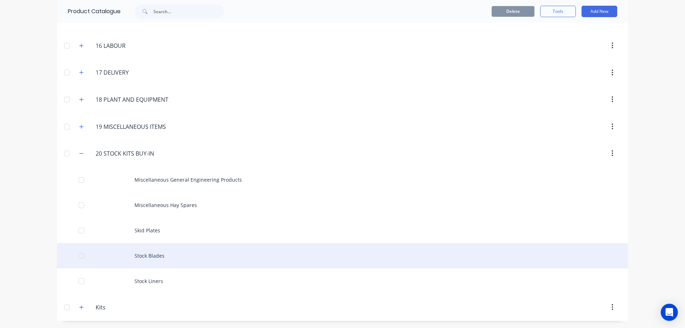
click at [182, 260] on div "Stock Blades" at bounding box center [342, 255] width 571 height 25
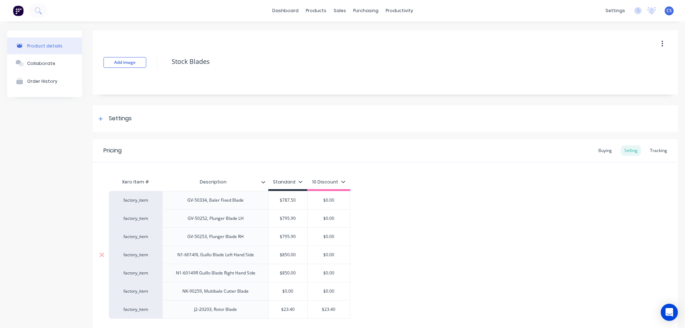
type textarea "x"
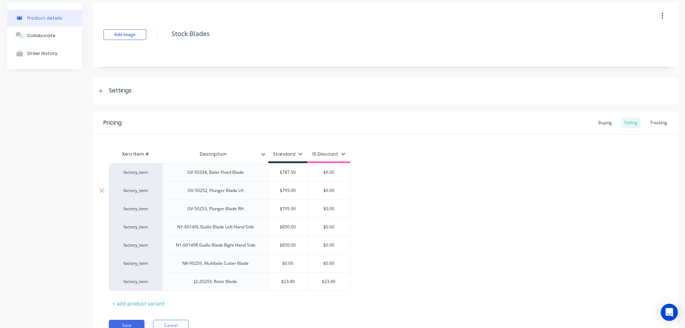
scroll to position [65, 0]
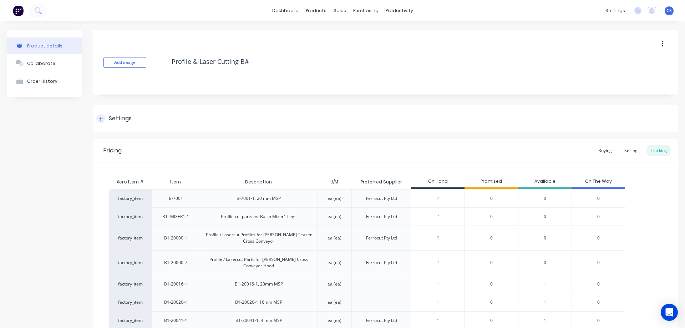
scroll to position [4574, 0]
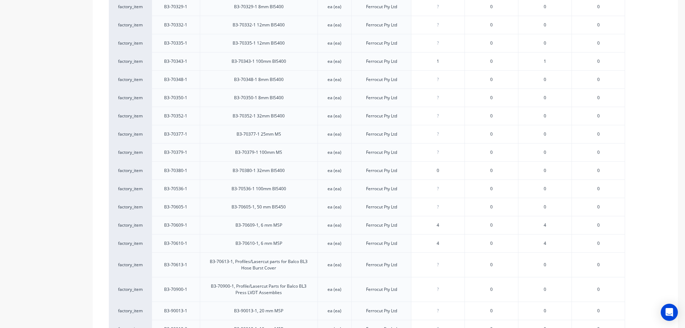
drag, startPoint x: 440, startPoint y: 162, endPoint x: 430, endPoint y: 163, distance: 10.4
click at [430, 167] on input "0" at bounding box center [437, 170] width 53 height 6
type input "4"
type textarea "x"
type input "4"
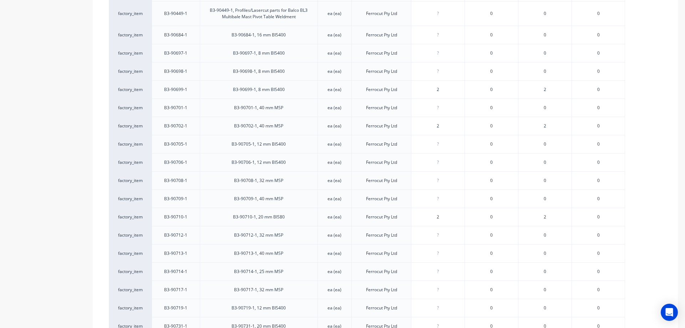
scroll to position [5313, 0]
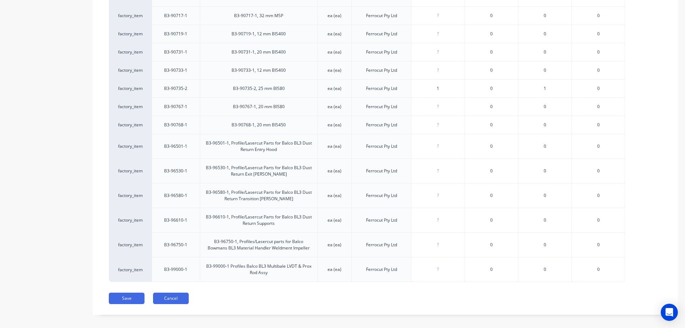
drag, startPoint x: 125, startPoint y: 287, endPoint x: 154, endPoint y: 288, distance: 29.3
click at [125, 293] on button "Save" at bounding box center [127, 298] width 36 height 11
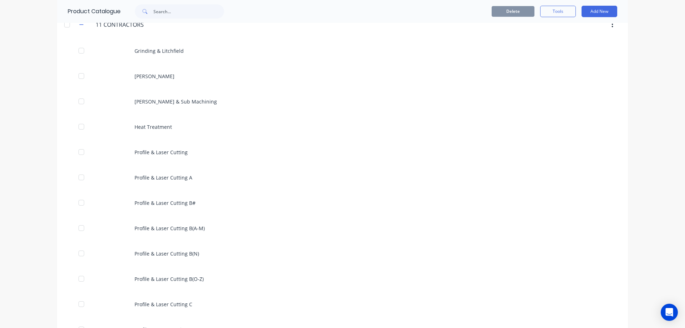
scroll to position [464, 0]
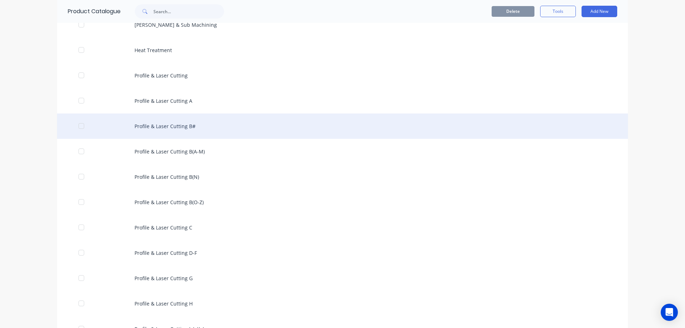
click at [246, 122] on div "Profile & Laser Cutting B#" at bounding box center [342, 125] width 571 height 25
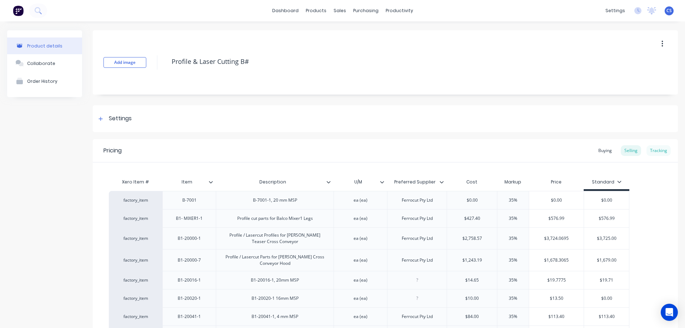
click at [657, 148] on div "Tracking" at bounding box center [659, 150] width 24 height 11
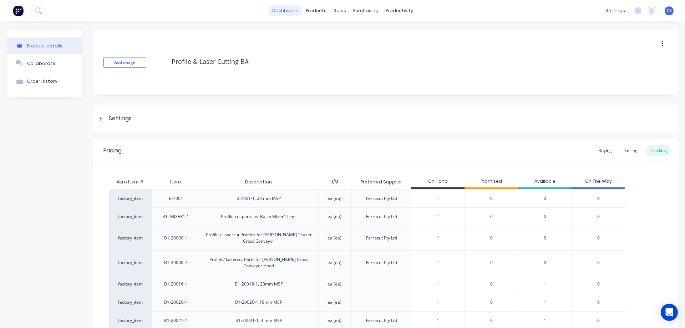
type textarea "x"
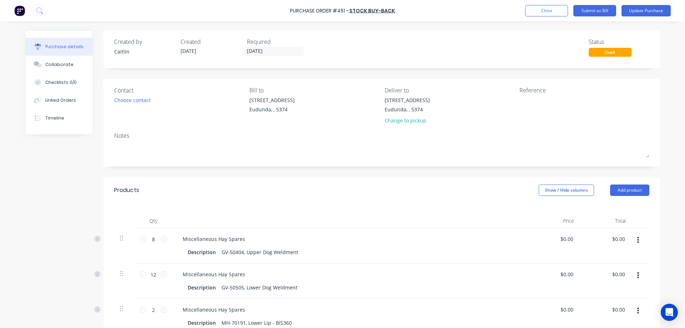
scroll to position [178, 0]
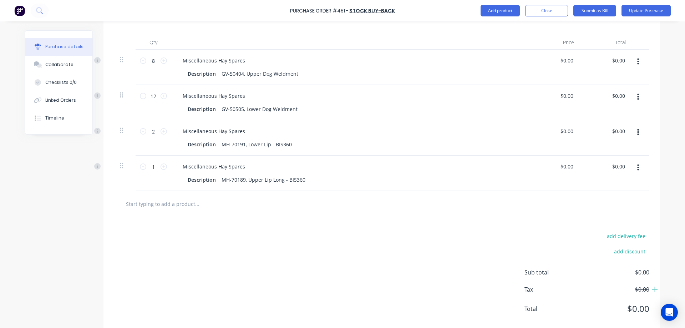
click at [177, 205] on input "text" at bounding box center [197, 204] width 143 height 14
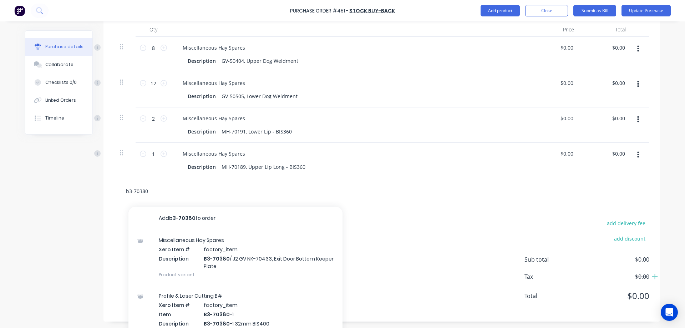
scroll to position [202, 0]
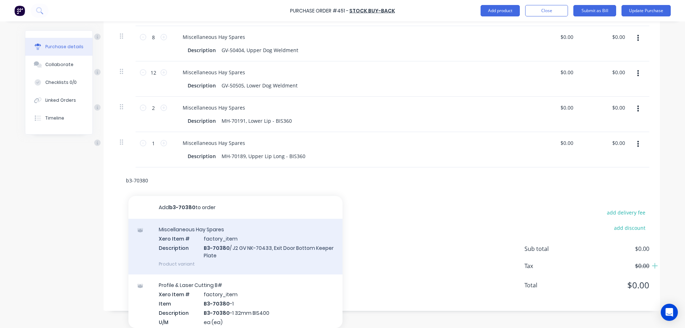
type input "b3-70380"
click at [244, 255] on div "Miscellaneous Hay Spares Xero Item # factory_item Description B3-70380 / J2 GV …" at bounding box center [235, 247] width 214 height 56
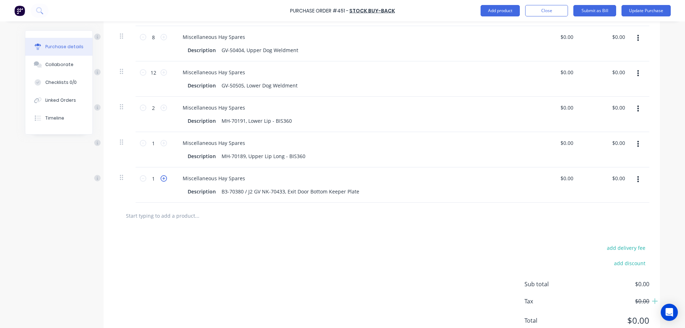
click at [161, 180] on icon at bounding box center [164, 178] width 6 height 6
type input "4"
click at [68, 230] on div "Created by [PERSON_NAME] Created [DATE] Required [DATE] Status Draft Contact Ch…" at bounding box center [342, 87] width 635 height 518
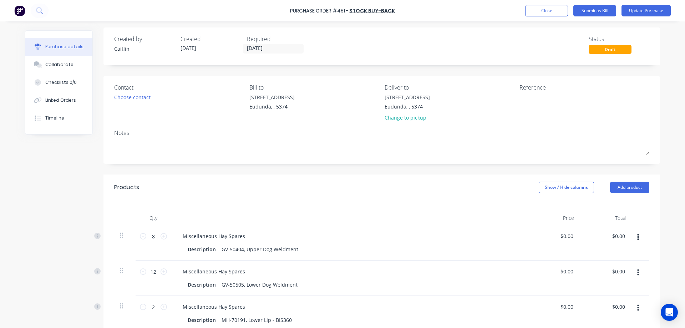
scroll to position [0, 0]
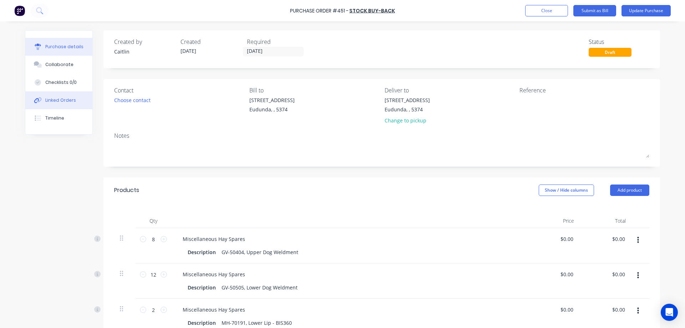
click at [67, 99] on div "Linked Orders" at bounding box center [60, 100] width 31 height 6
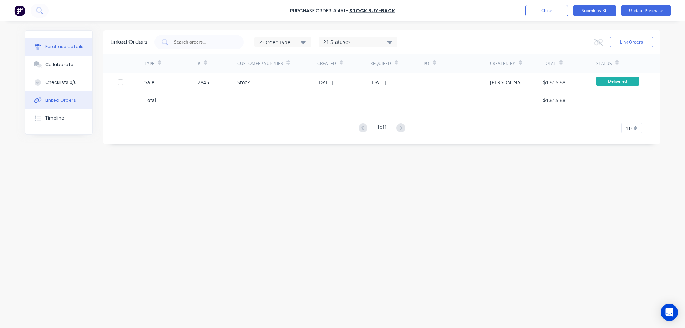
click at [70, 49] on div "Purchase details" at bounding box center [64, 47] width 38 height 6
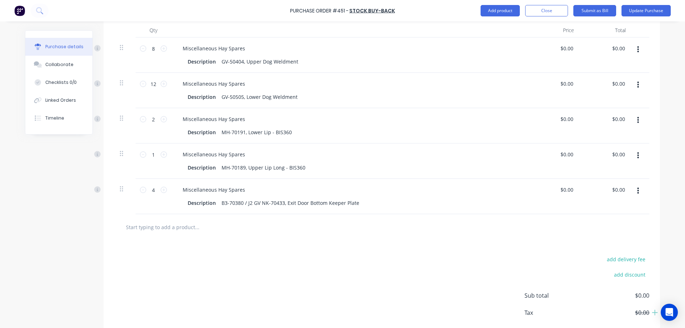
scroll to position [214, 0]
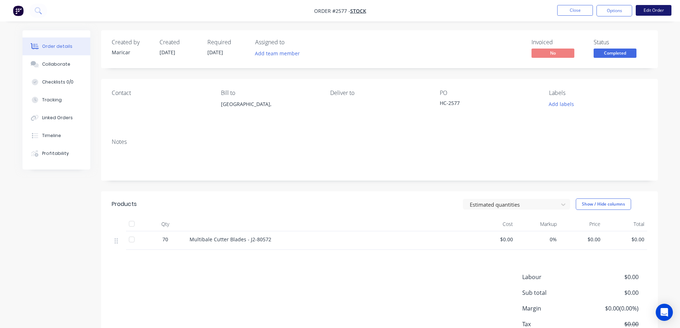
click at [648, 7] on button "Edit Order" at bounding box center [654, 10] width 36 height 11
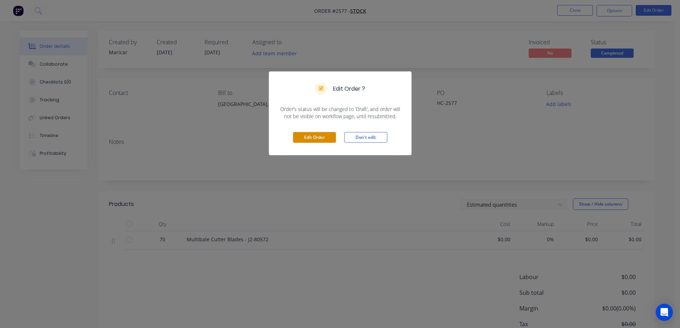
drag, startPoint x: 327, startPoint y: 138, endPoint x: 326, endPoint y: 142, distance: 4.1
click at [327, 138] on button "Edit Order" at bounding box center [314, 137] width 43 height 11
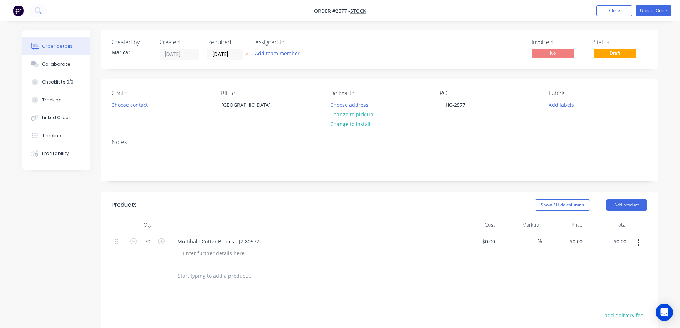
click at [218, 278] on input "text" at bounding box center [248, 276] width 143 height 14
type input "j2-80572"
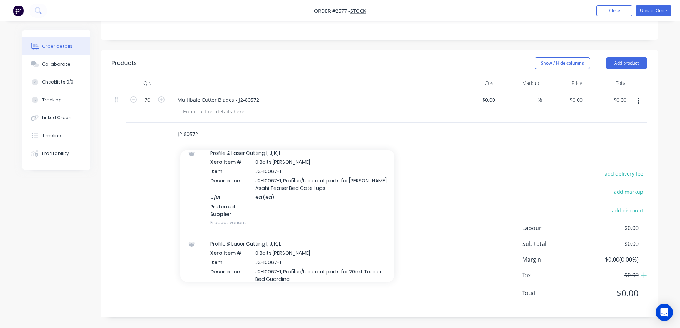
scroll to position [357, 0]
click at [201, 130] on input "j2-80572" at bounding box center [248, 134] width 143 height 14
drag, startPoint x: 186, startPoint y: 135, endPoint x: 171, endPoint y: 135, distance: 15.0
click at [171, 135] on div "j2-80572 Add j2-80572 to order Profile & Laser Cutting I, J, K, L Xero Item # 0…" at bounding box center [297, 134] width 257 height 23
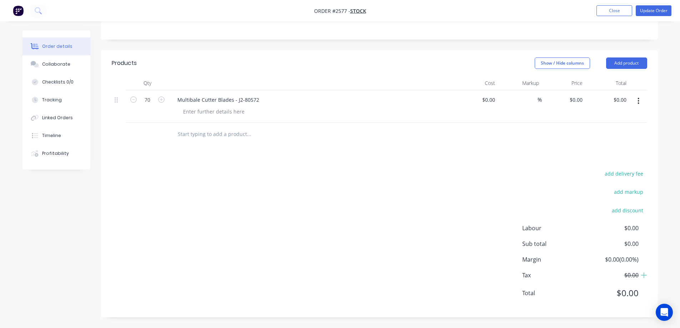
click at [70, 199] on div "Created by [PERSON_NAME] Created [DATE] Required [DATE] Assigned to Add team me…" at bounding box center [339, 108] width 635 height 439
